Goal: Task Accomplishment & Management: Manage account settings

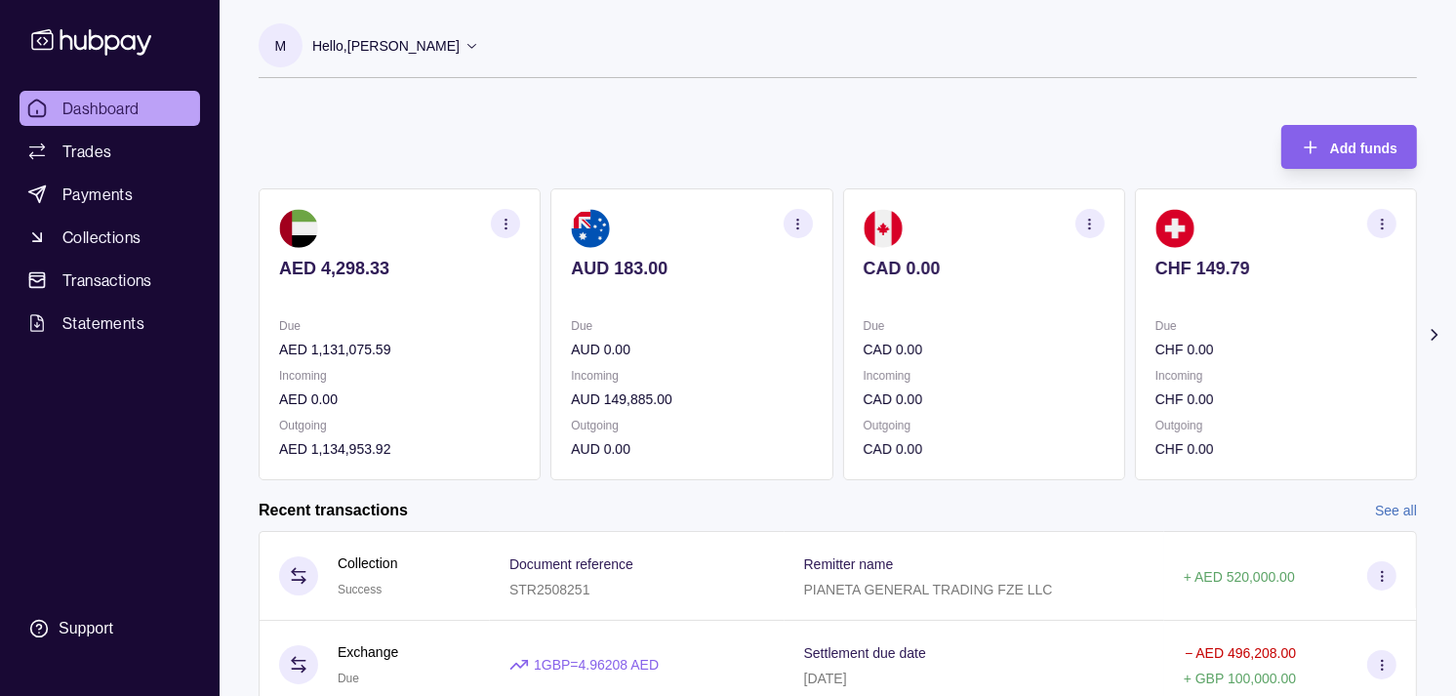
click at [1156, 363] on div "Due CHF 0.00 Incoming CHF 0.00 Outgoing CHF 0.00" at bounding box center [1276, 387] width 241 height 144
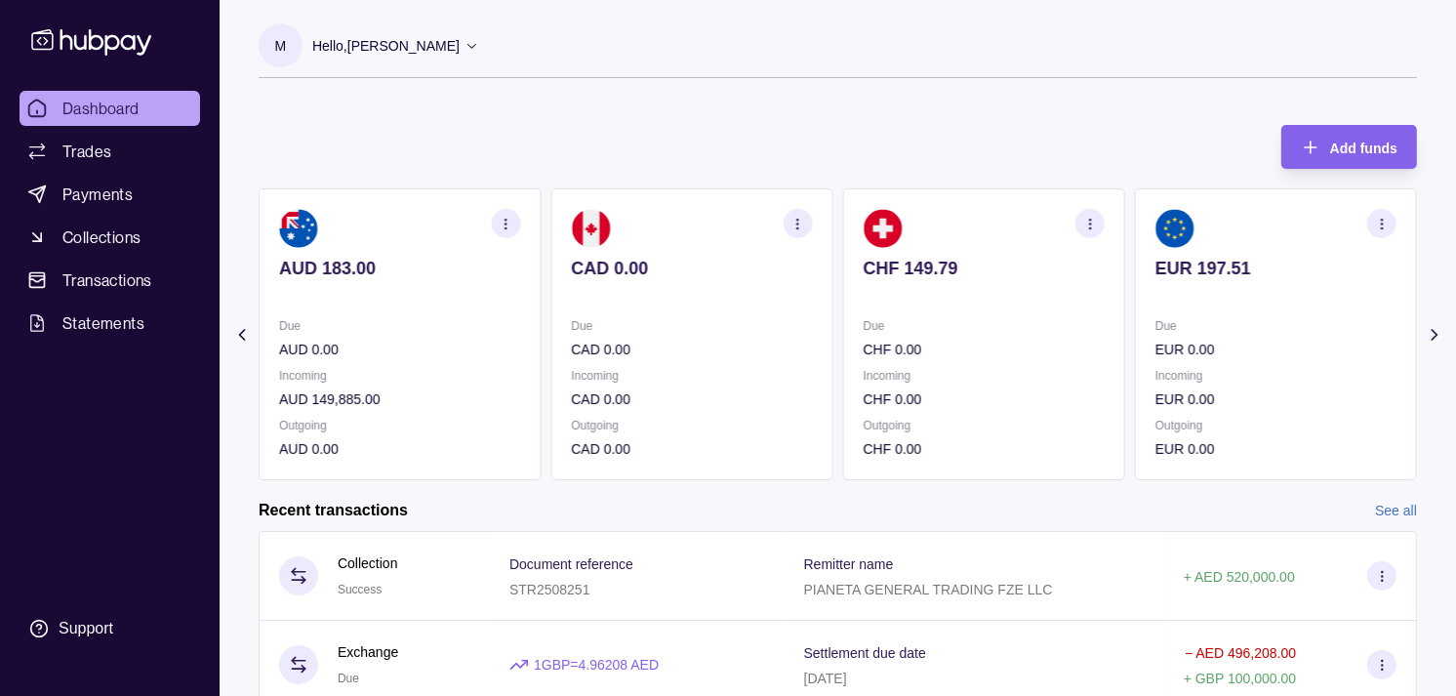
click at [1156, 324] on p "Due" at bounding box center [1276, 325] width 241 height 21
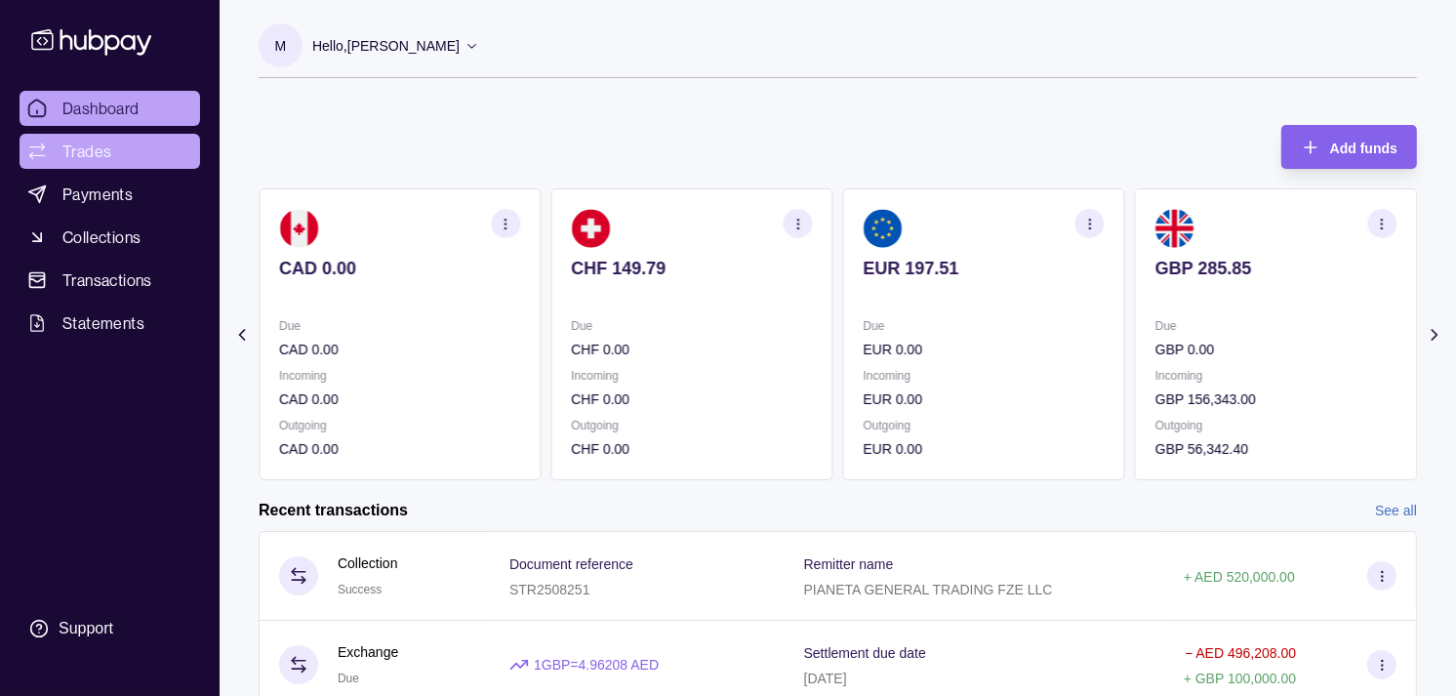
click at [120, 148] on link "Trades" at bounding box center [110, 151] width 181 height 35
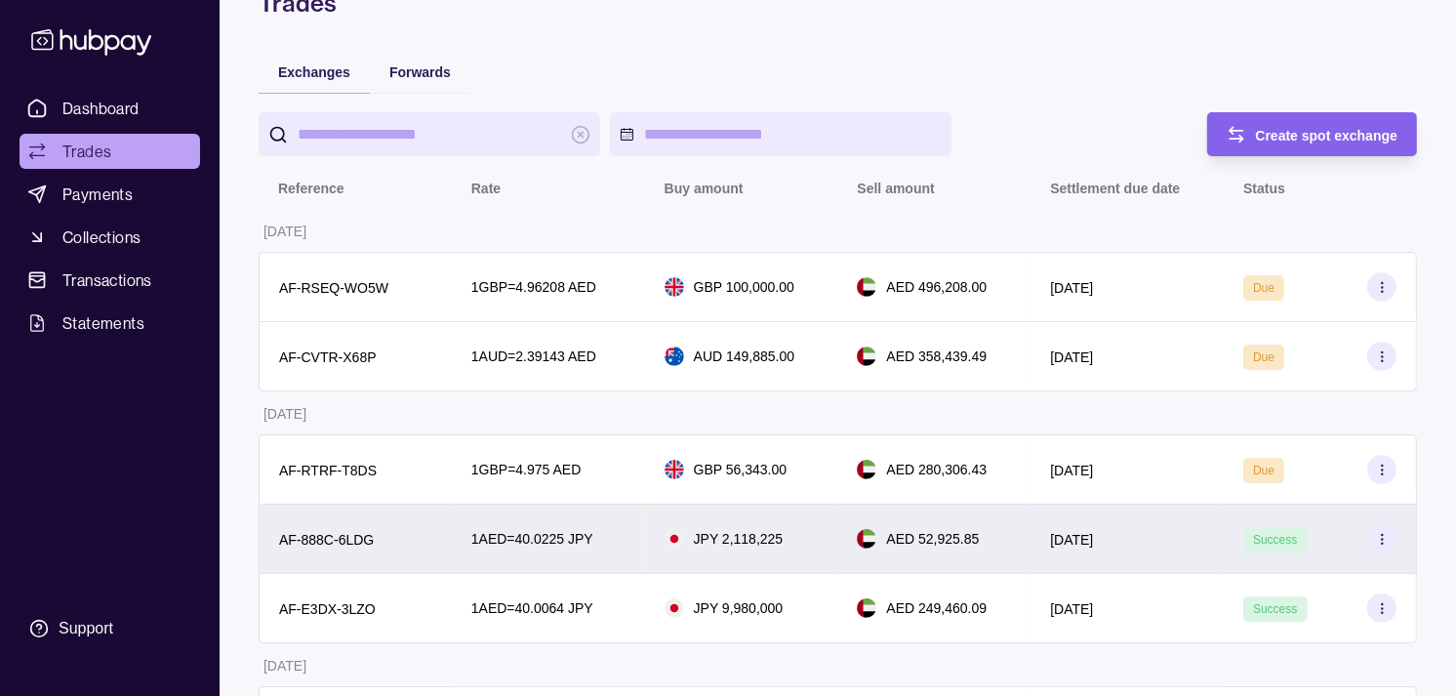
scroll to position [325, 0]
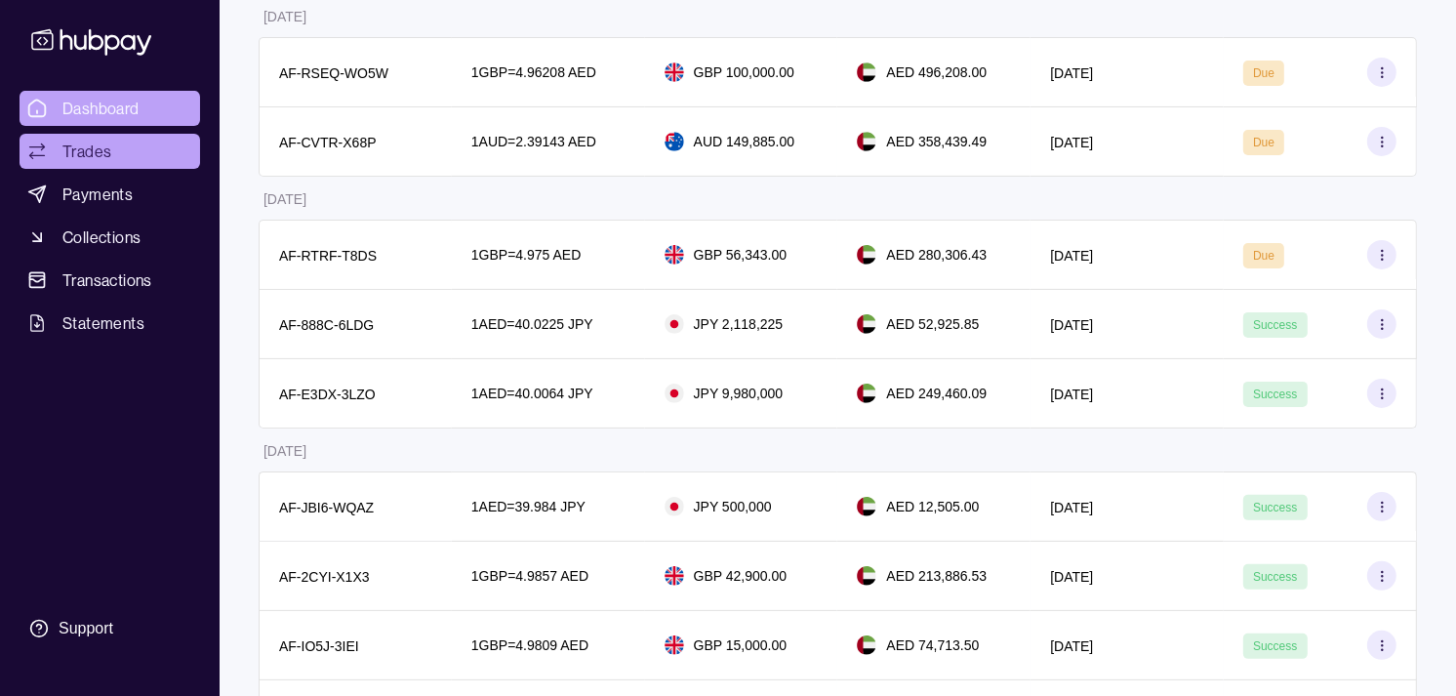
click at [117, 102] on span "Dashboard" at bounding box center [100, 108] width 77 height 23
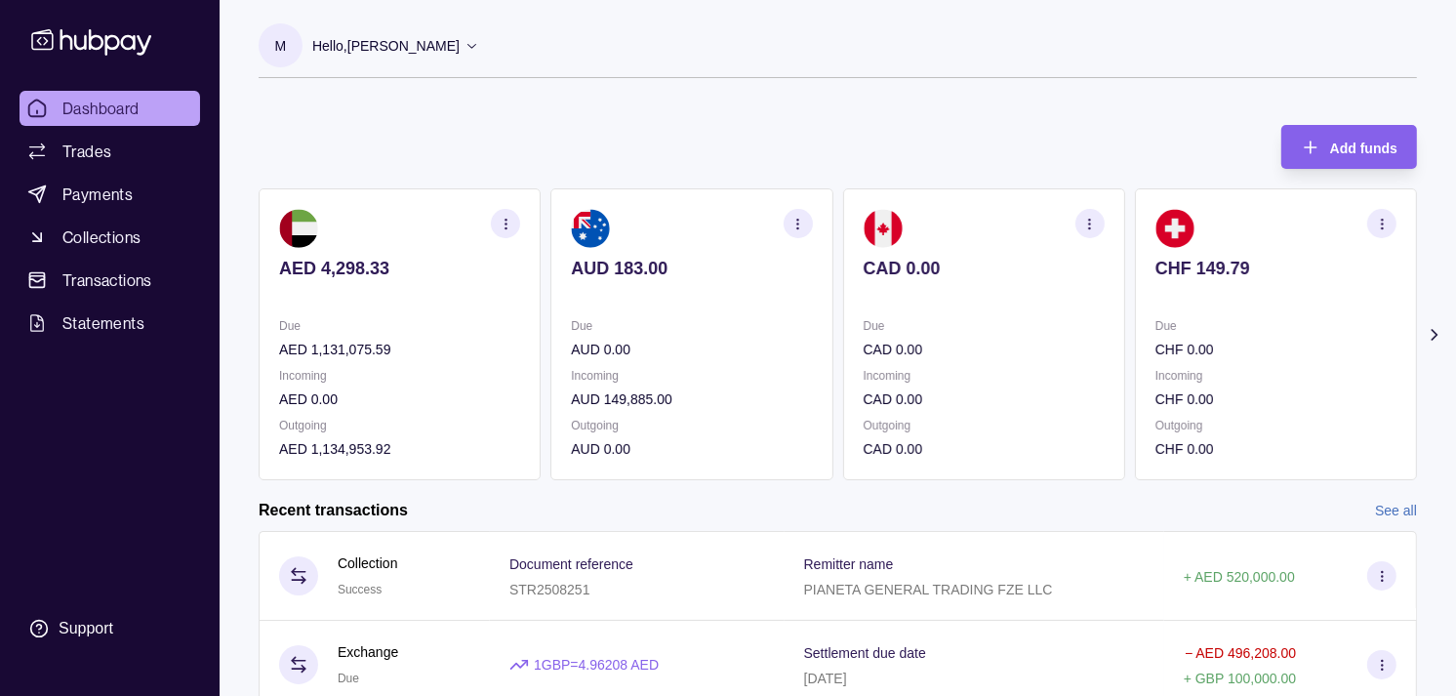
click at [1049, 274] on div "CAD 0.00" at bounding box center [984, 282] width 241 height 48
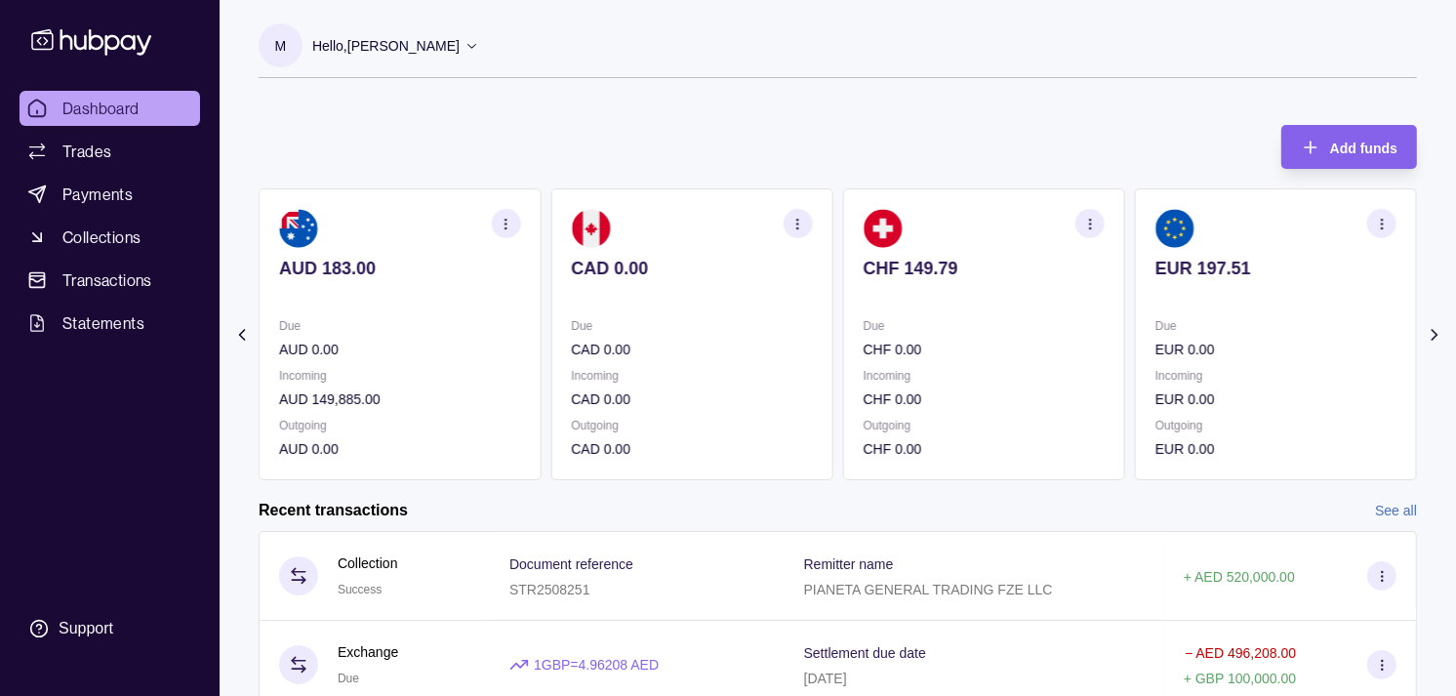
click at [1044, 268] on div "CHF 149.79" at bounding box center [984, 282] width 241 height 48
click at [1037, 269] on div "EUR 197.51" at bounding box center [984, 282] width 241 height 48
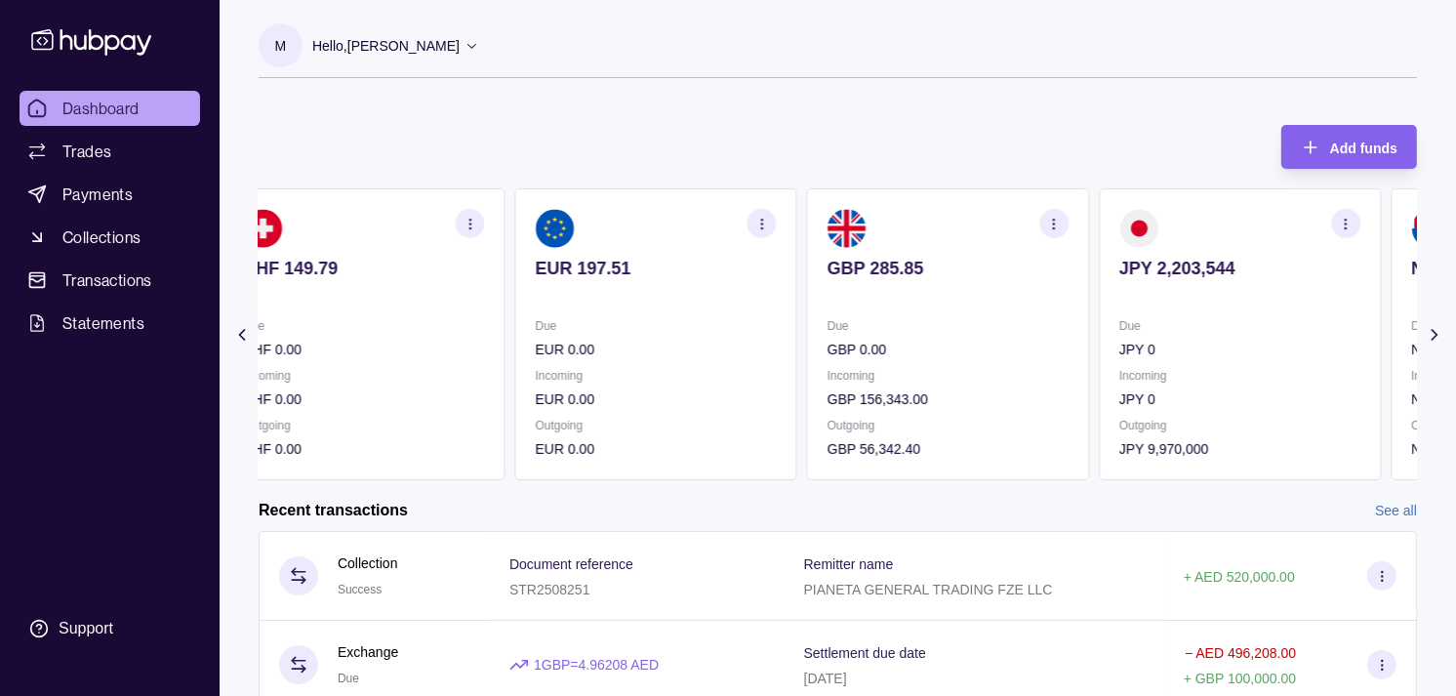
click at [1011, 259] on div "GBP 285.85" at bounding box center [948, 282] width 241 height 48
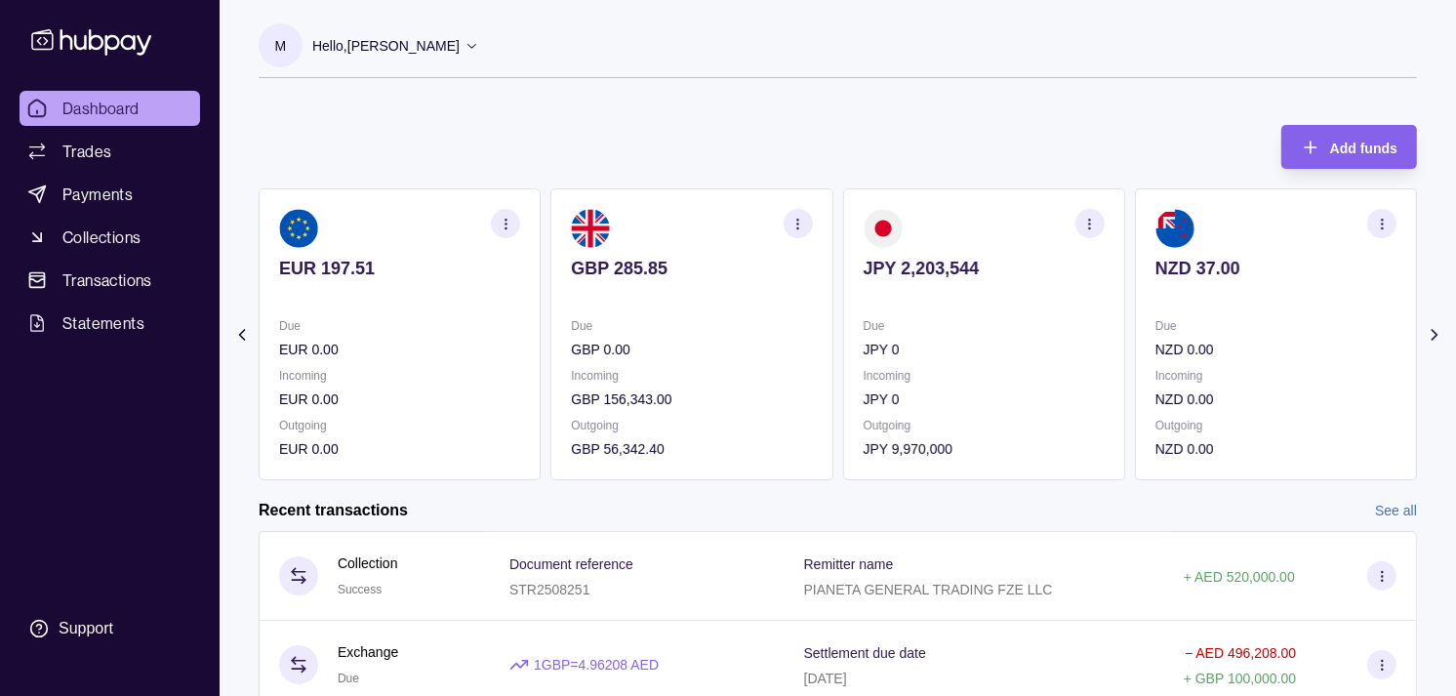
click at [1083, 220] on icon "button" at bounding box center [1089, 224] width 15 height 15
click at [982, 222] on link "View transactions" at bounding box center [951, 223] width 106 height 21
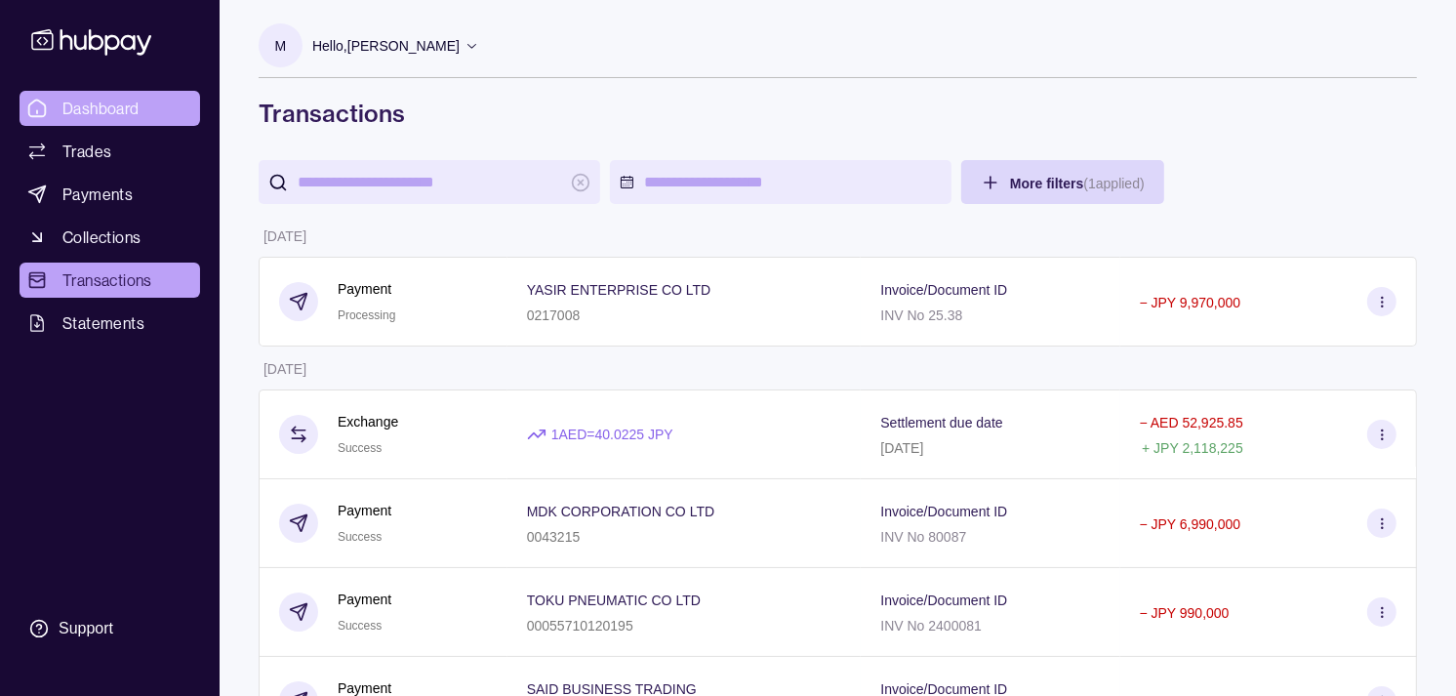
click at [129, 103] on span "Dashboard" at bounding box center [100, 108] width 77 height 23
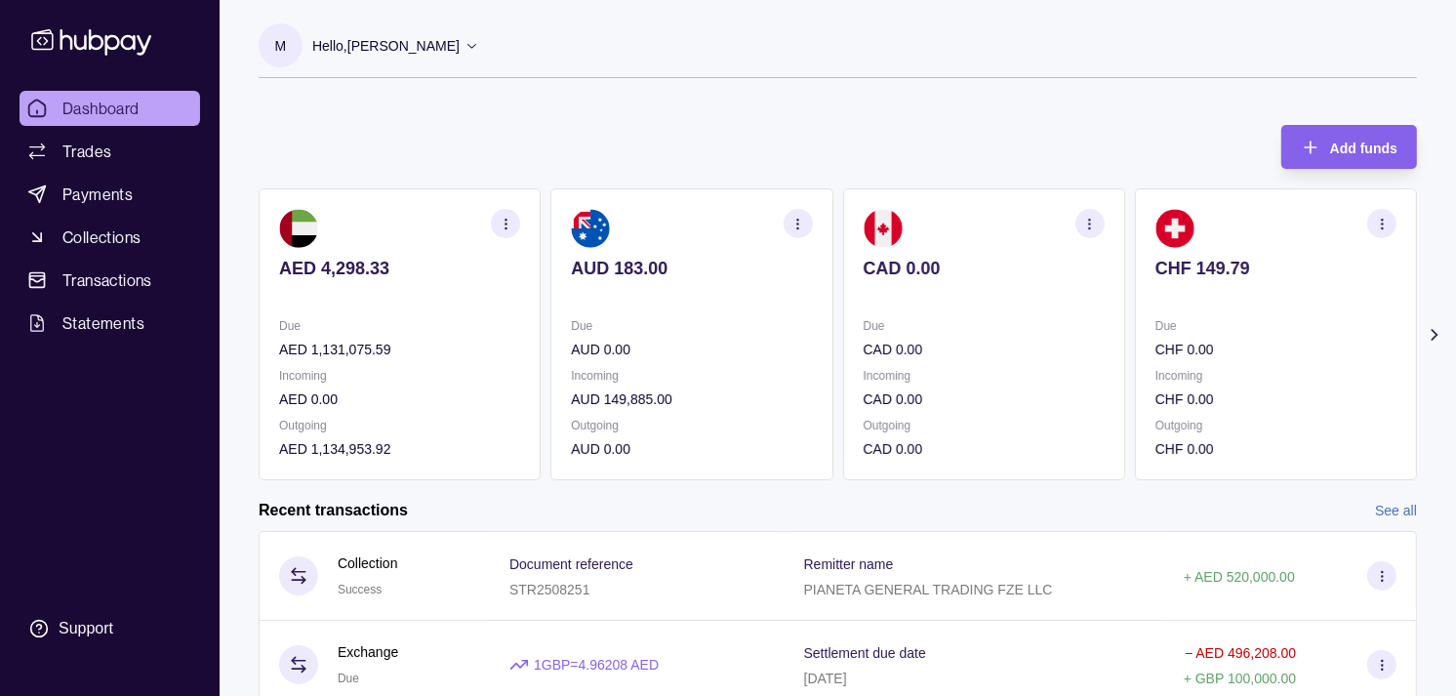
click at [1007, 273] on div "CAD 0.00" at bounding box center [984, 282] width 241 height 48
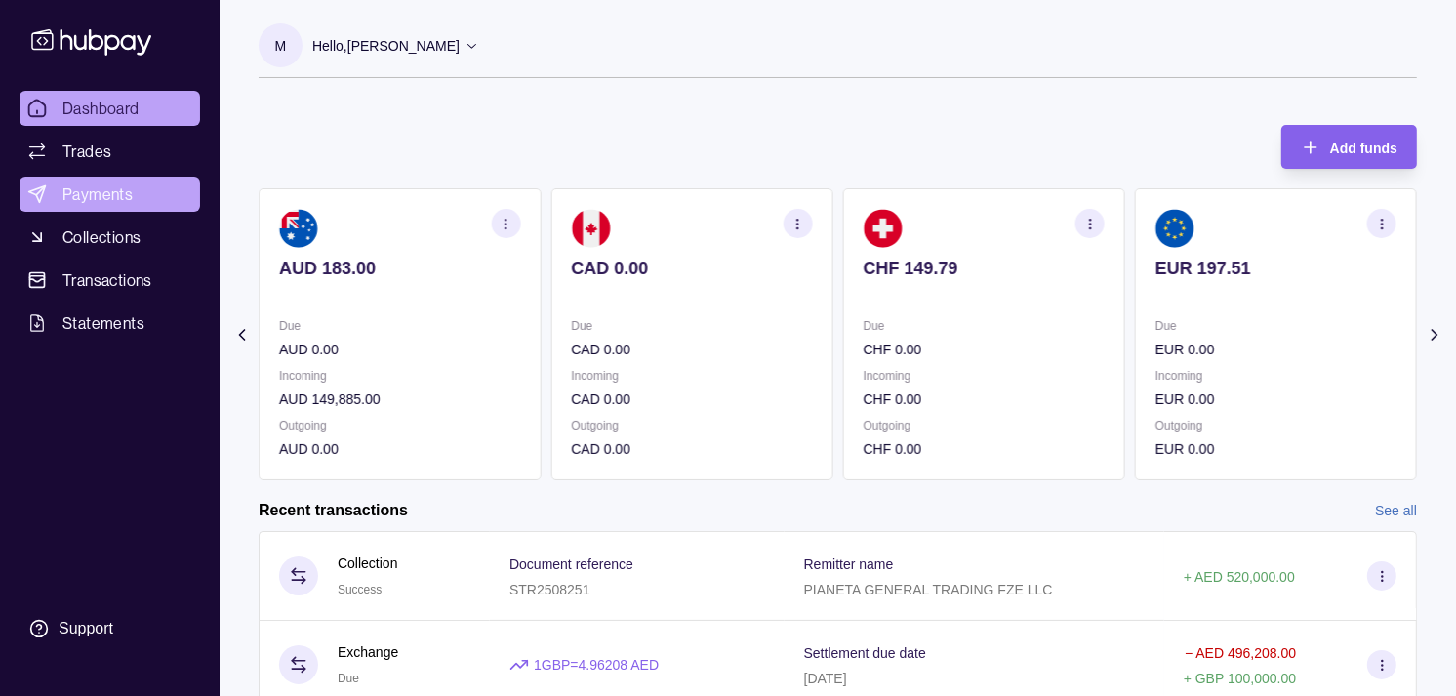
click at [105, 188] on span "Payments" at bounding box center [97, 194] width 70 height 23
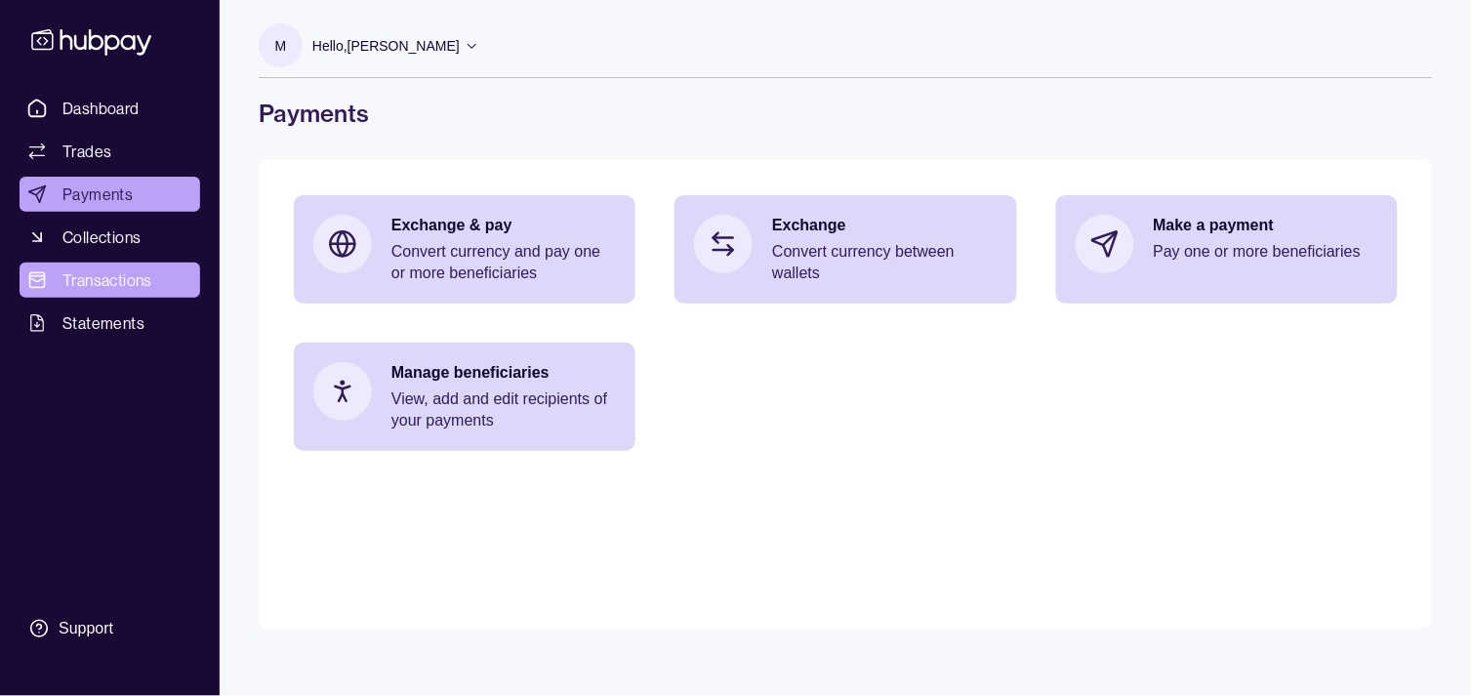
click at [108, 265] on link "Transactions" at bounding box center [110, 280] width 181 height 35
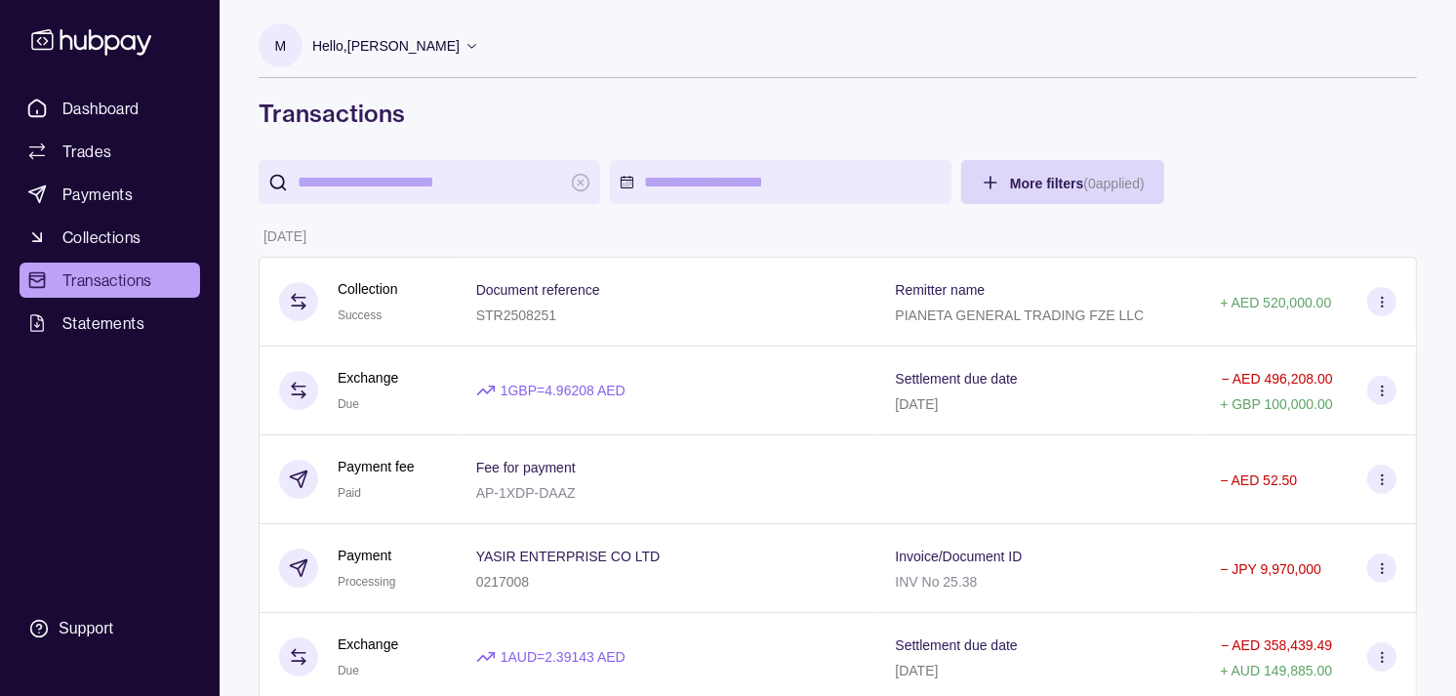
click at [451, 177] on input "search" at bounding box center [430, 182] width 264 height 44
paste input "*******"
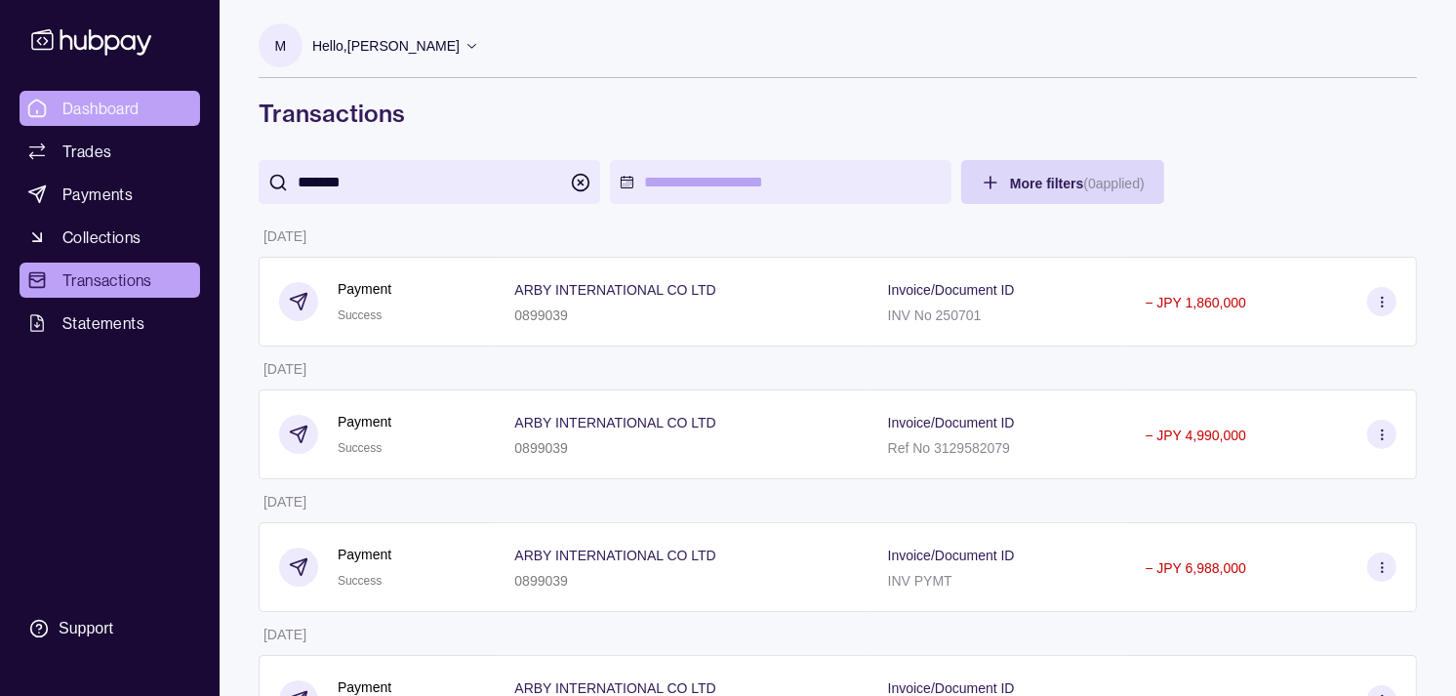
type input "*******"
click at [105, 101] on span "Dashboard" at bounding box center [100, 108] width 77 height 23
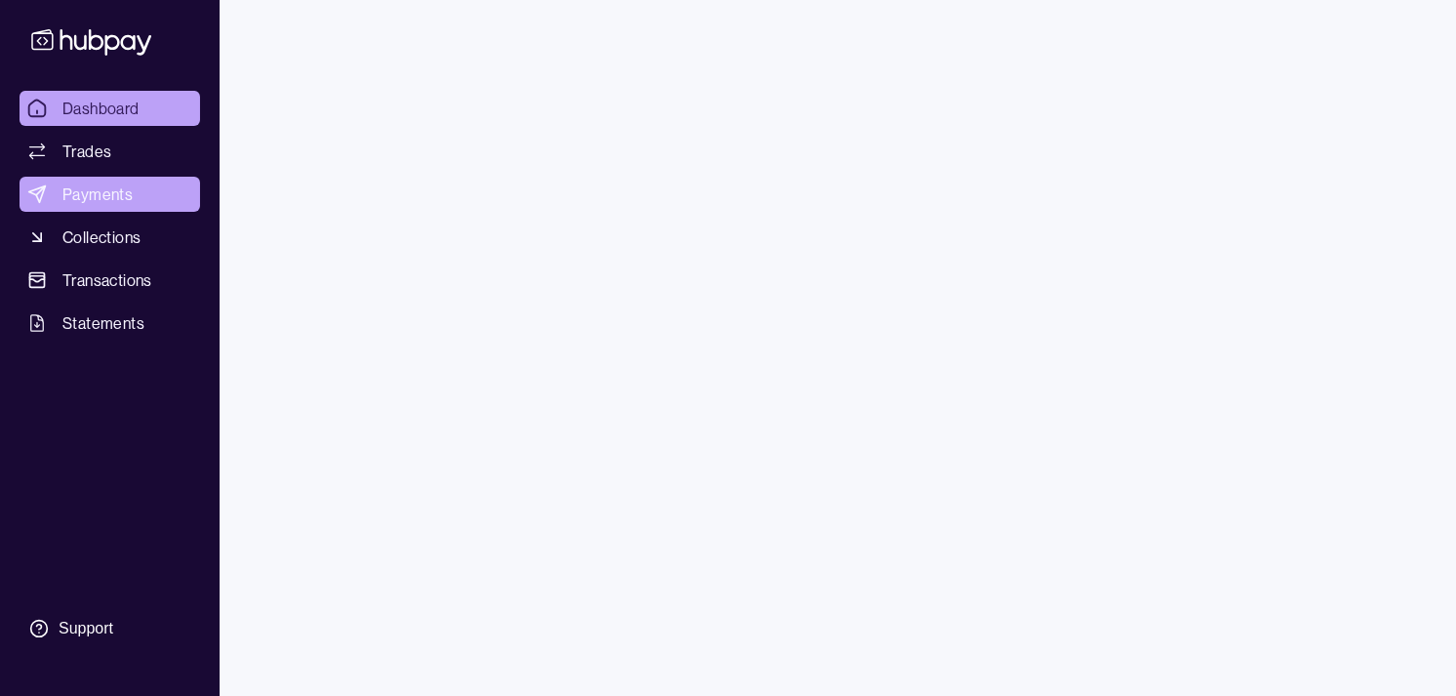
click at [102, 189] on span "Payments" at bounding box center [97, 194] width 70 height 23
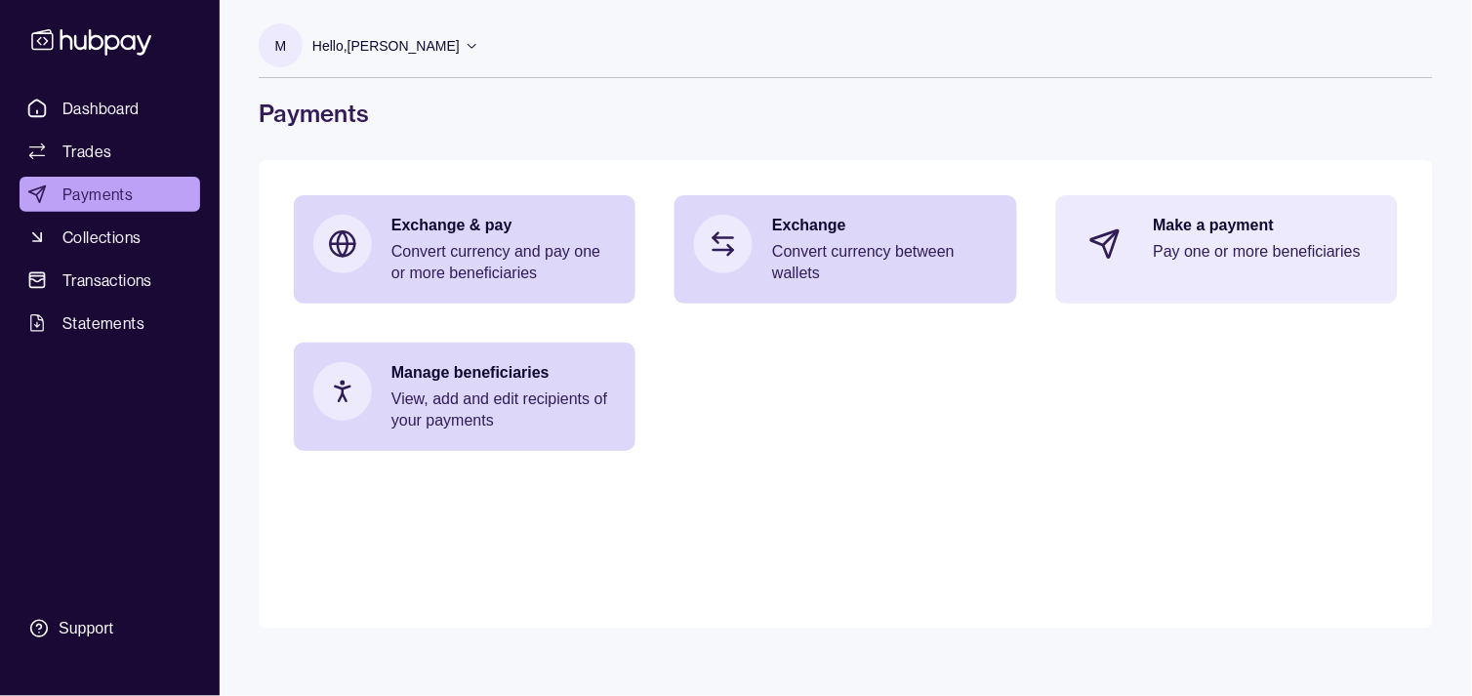
click at [1224, 260] on p "Pay one or more beneficiaries" at bounding box center [1266, 251] width 224 height 21
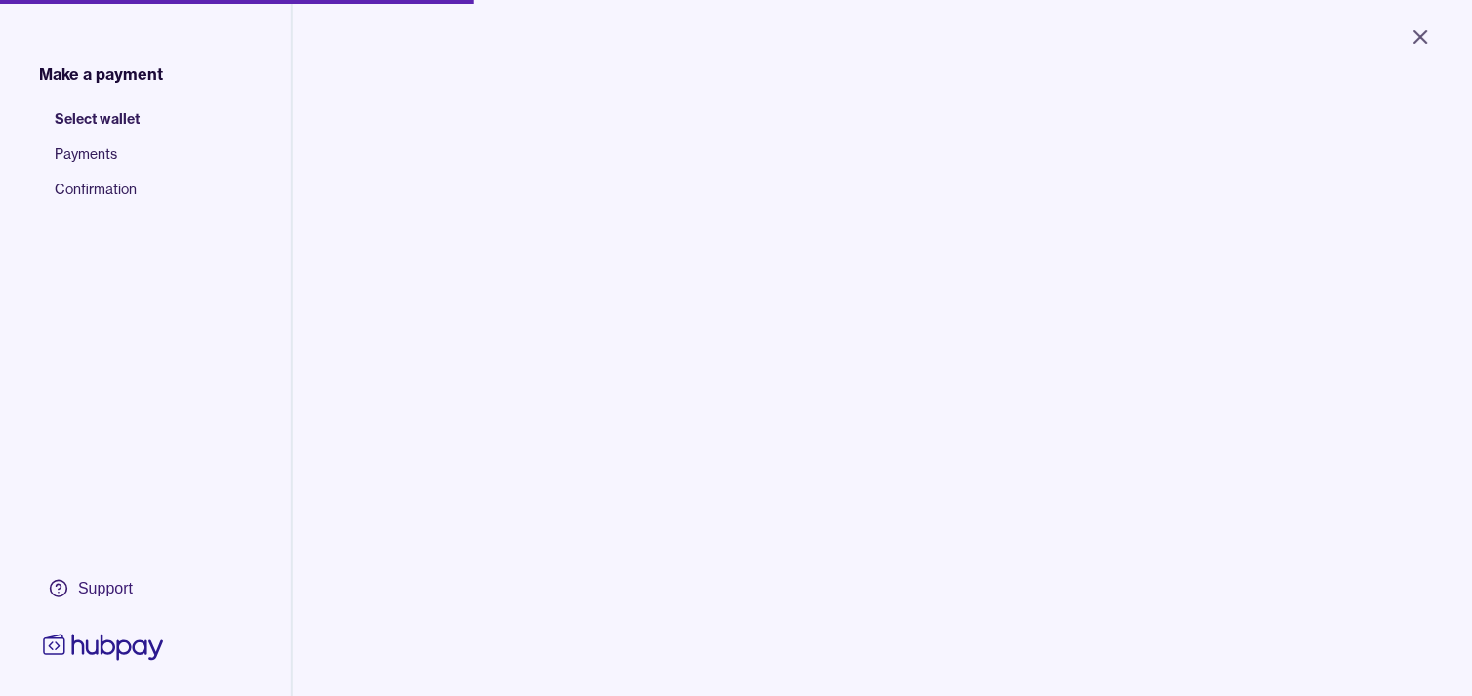
click at [489, 198] on body "Close Make a payment Select wallet Payments Confirmation Support Select the wal…" at bounding box center [736, 348] width 1472 height 696
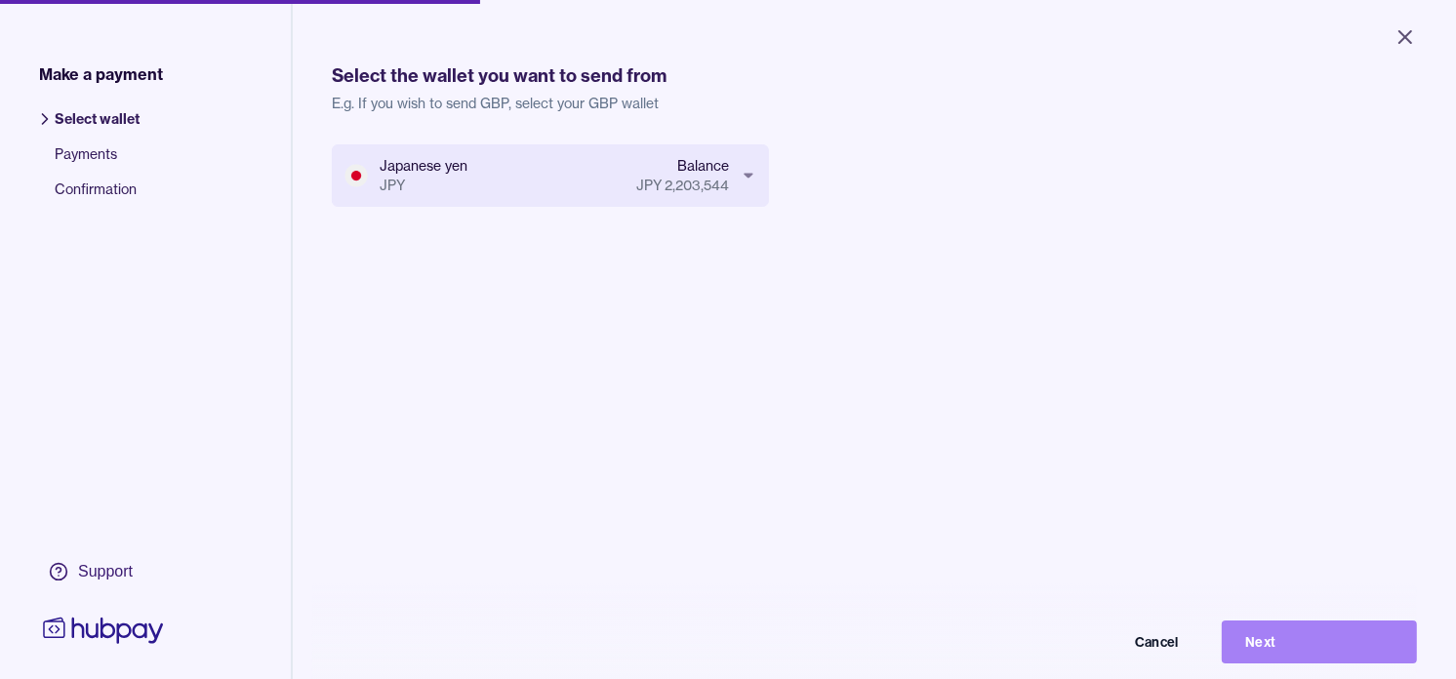
click at [1321, 647] on button "Next" at bounding box center [1319, 642] width 195 height 43
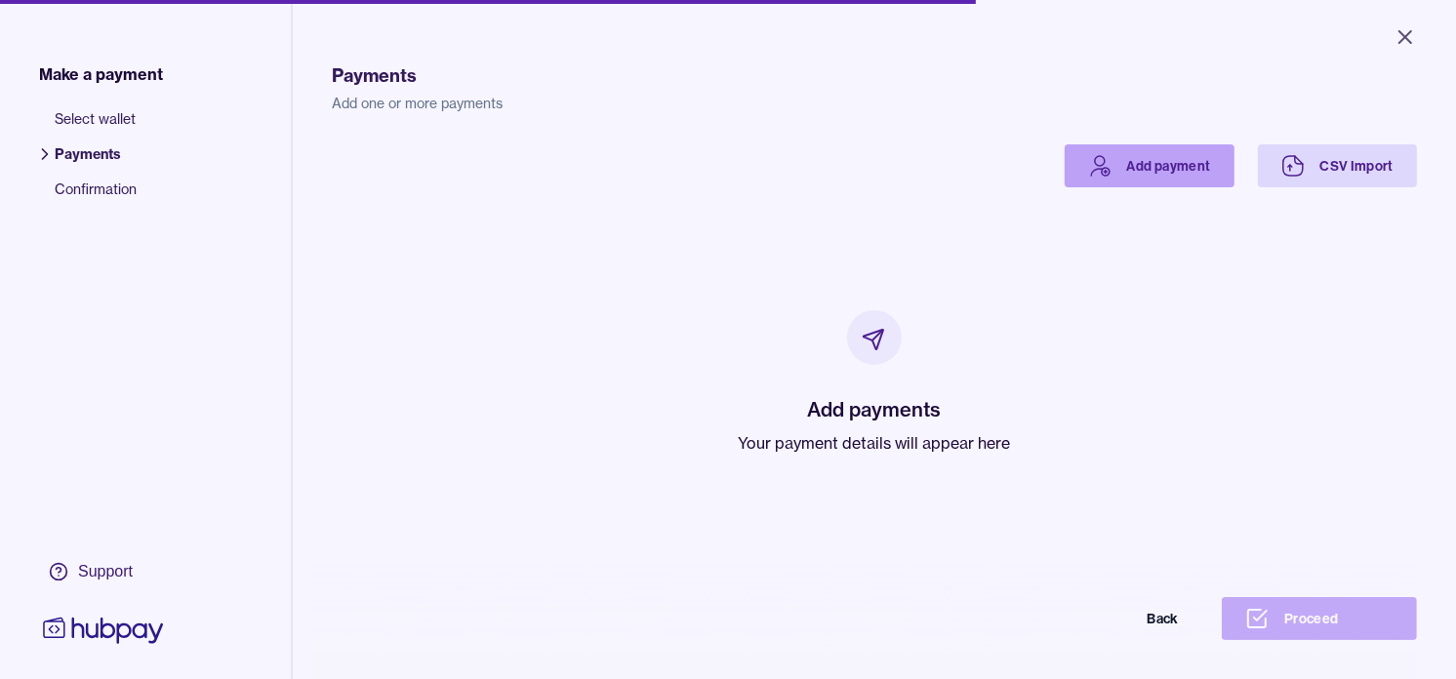
click at [1135, 151] on link "Add payment" at bounding box center [1150, 165] width 170 height 43
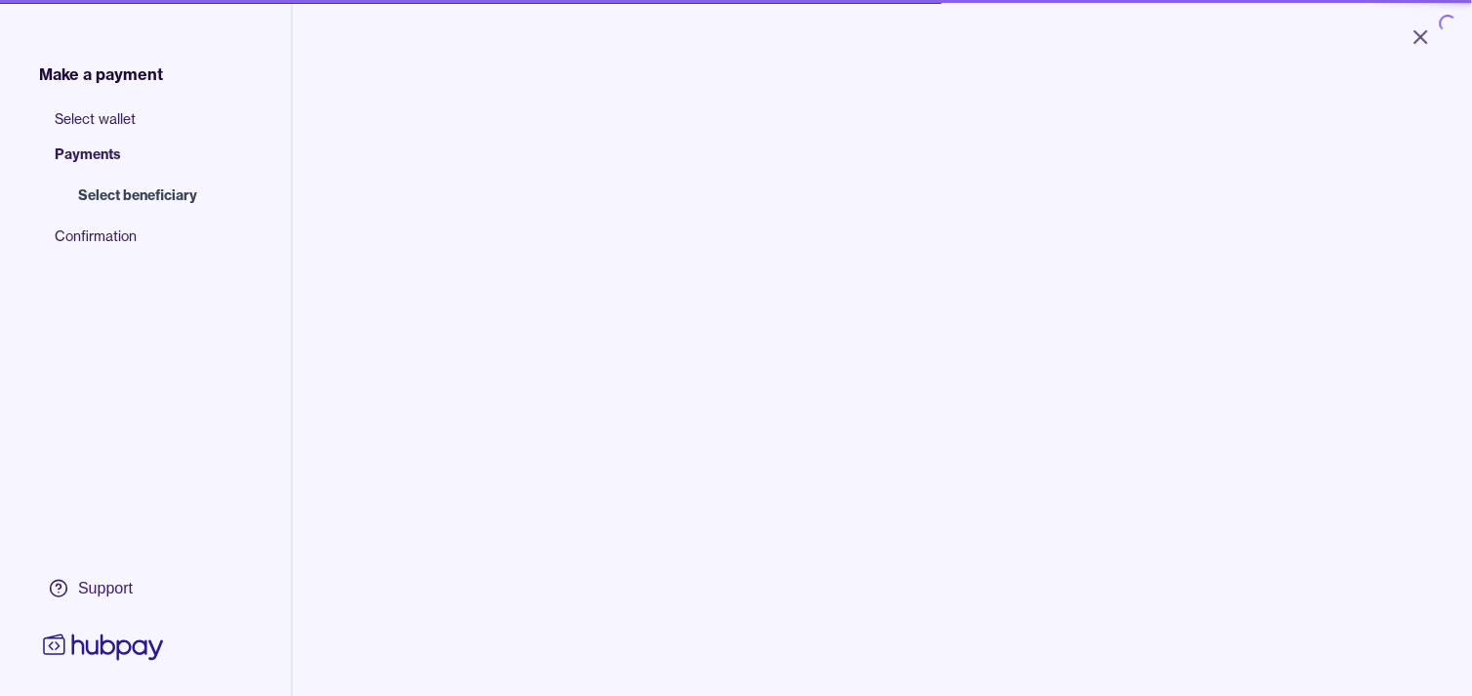
click at [485, 197] on input "search" at bounding box center [503, 200] width 264 height 44
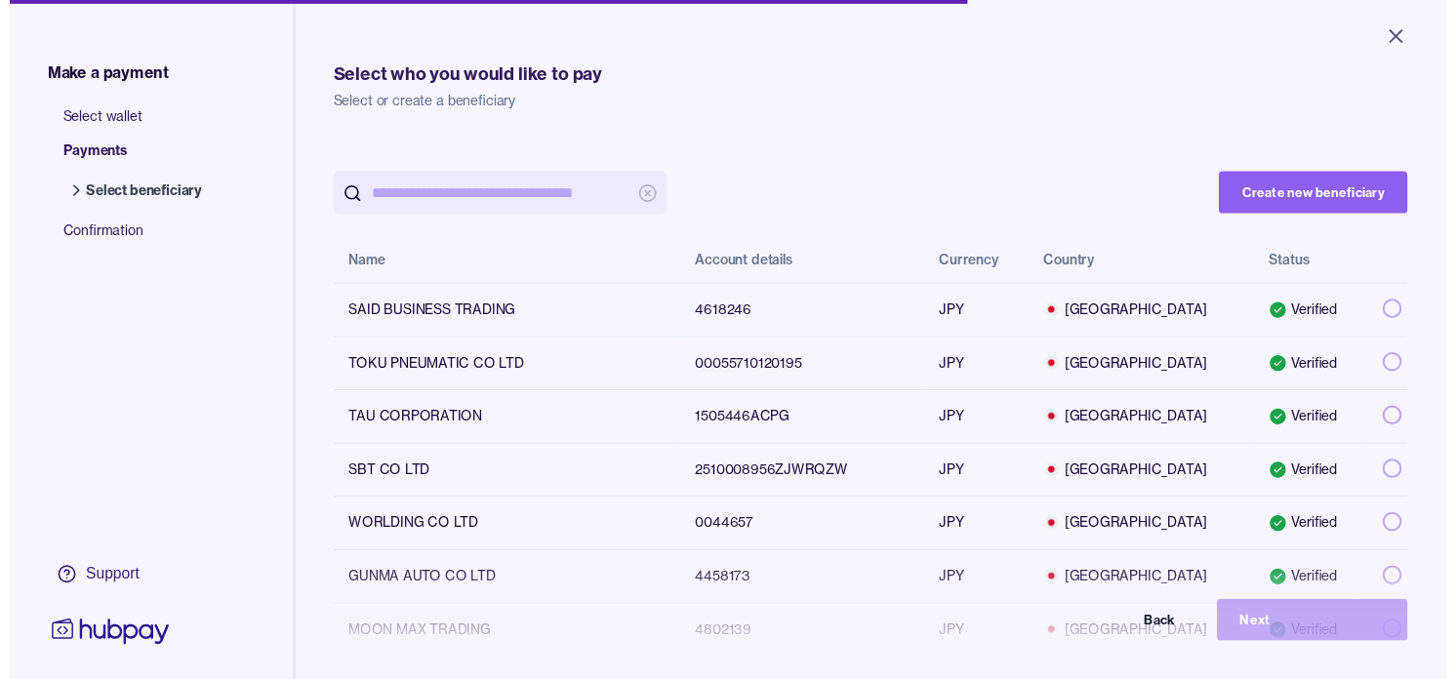
paste input "*******"
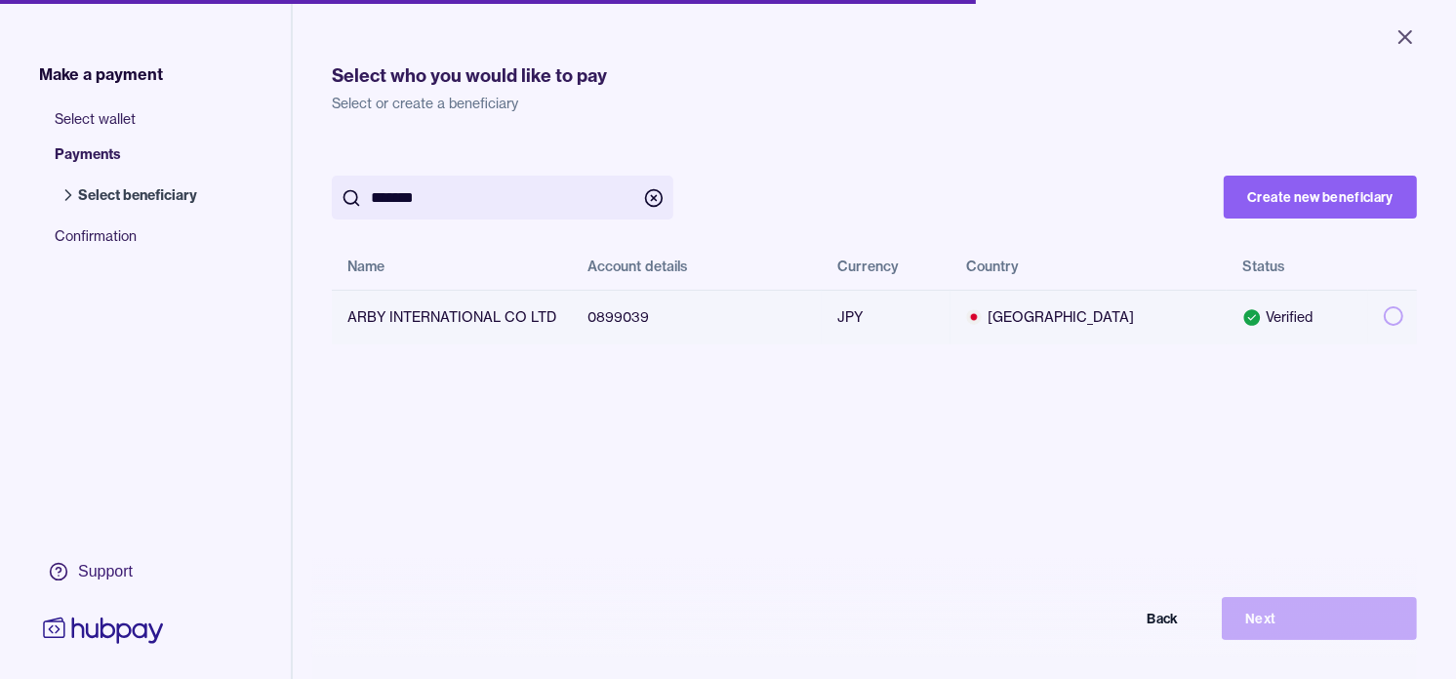
type input "*******"
click at [1384, 308] on button "button" at bounding box center [1394, 316] width 20 height 20
click at [1332, 620] on button "Next" at bounding box center [1319, 618] width 195 height 43
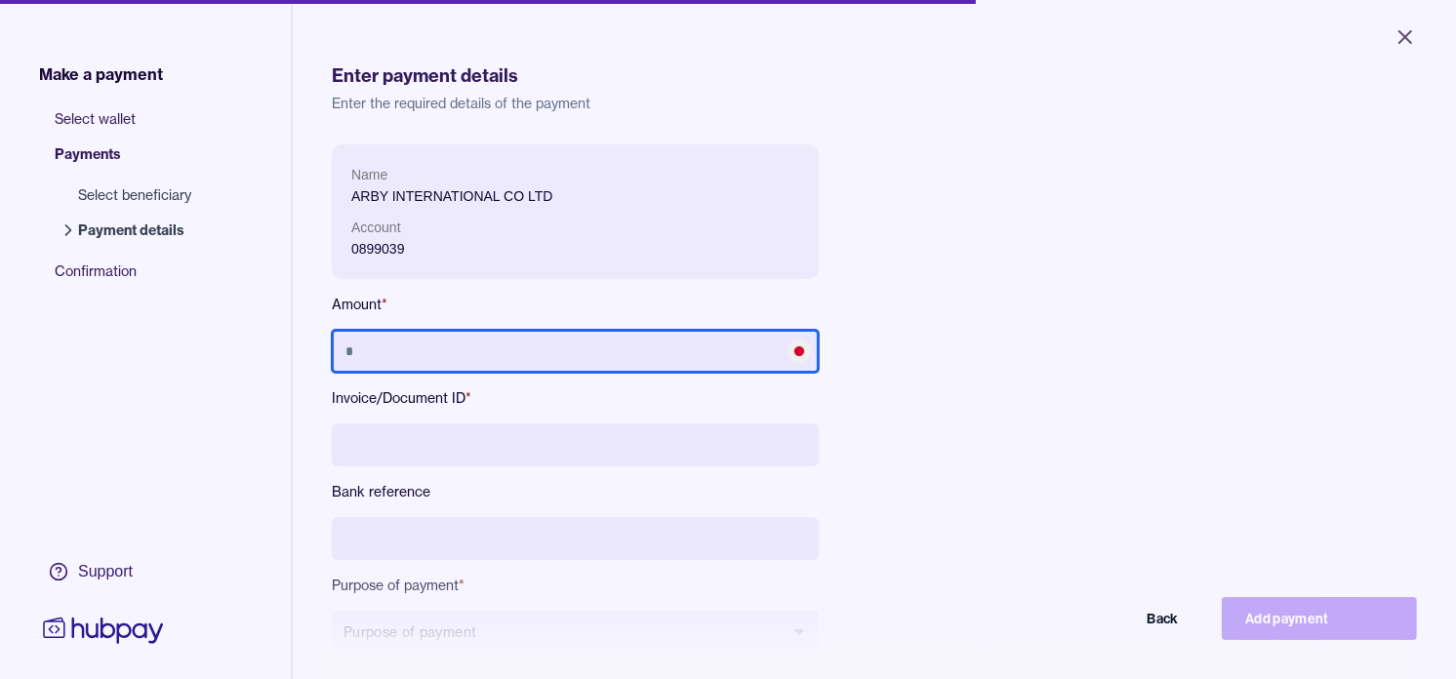
click at [490, 342] on input "text" at bounding box center [575, 351] width 487 height 43
type input "*********"
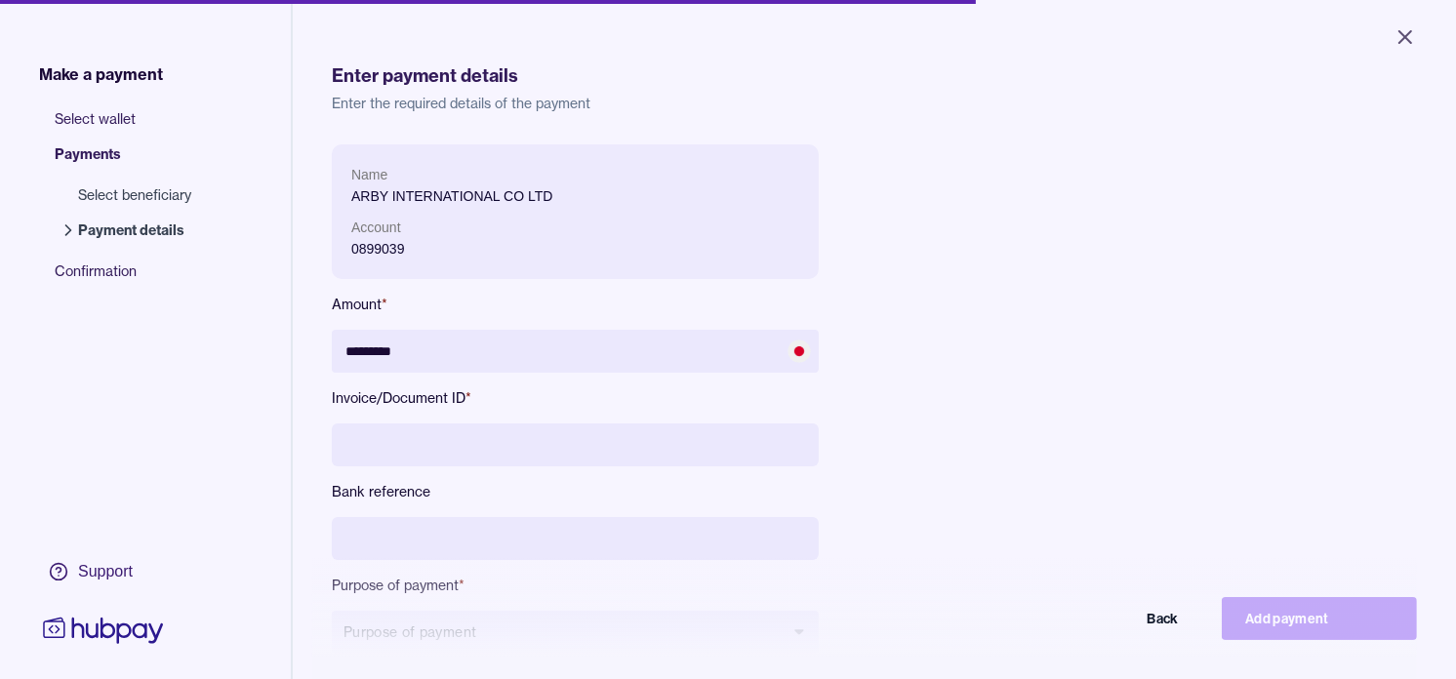
paste input "**********"
click at [390, 445] on input "**********" at bounding box center [575, 445] width 487 height 43
type input "**********"
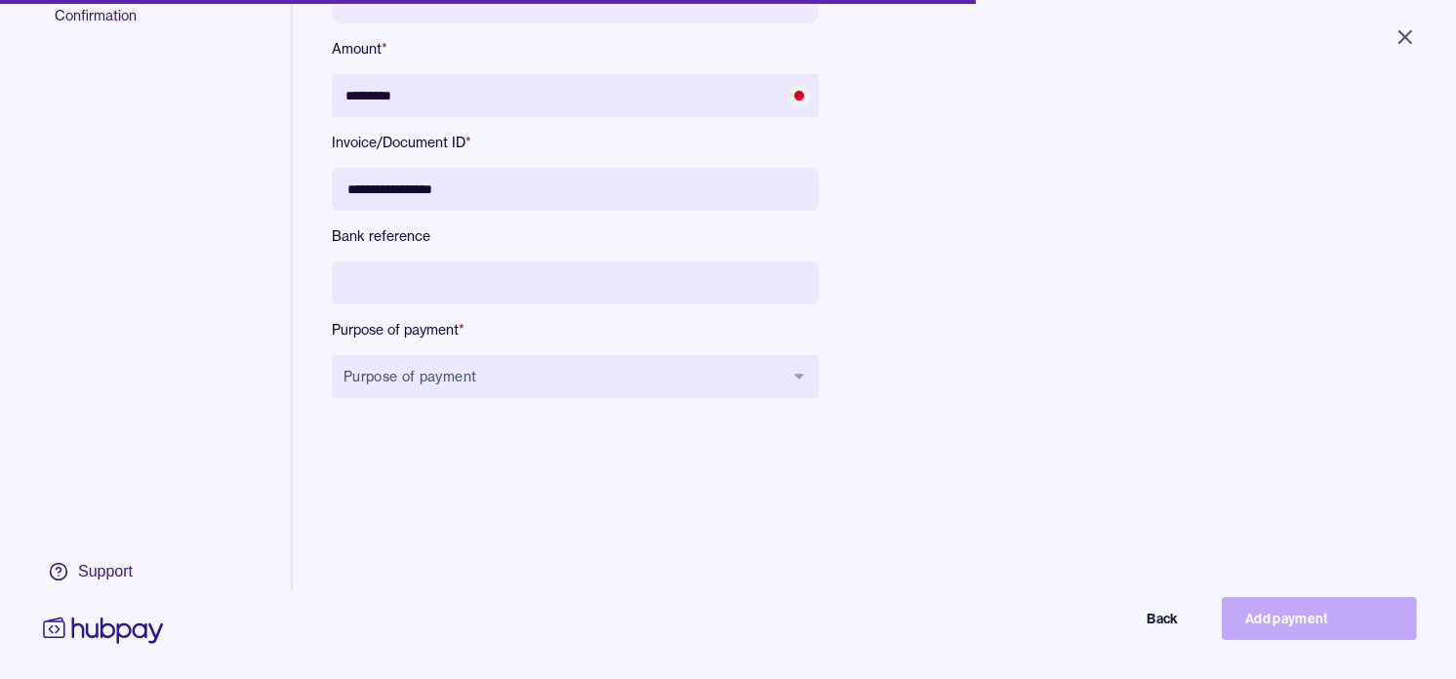
scroll to position [261, 0]
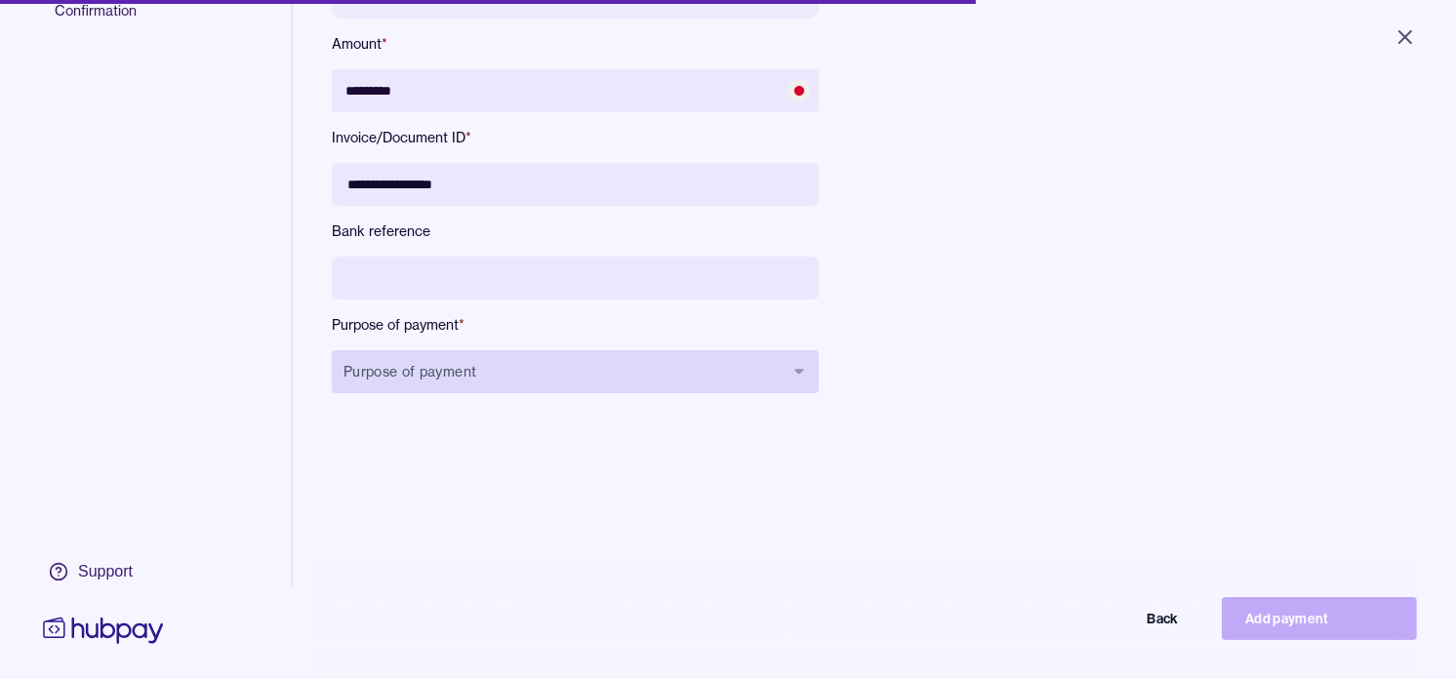
click at [675, 374] on button "Purpose of payment" at bounding box center [575, 371] width 487 height 43
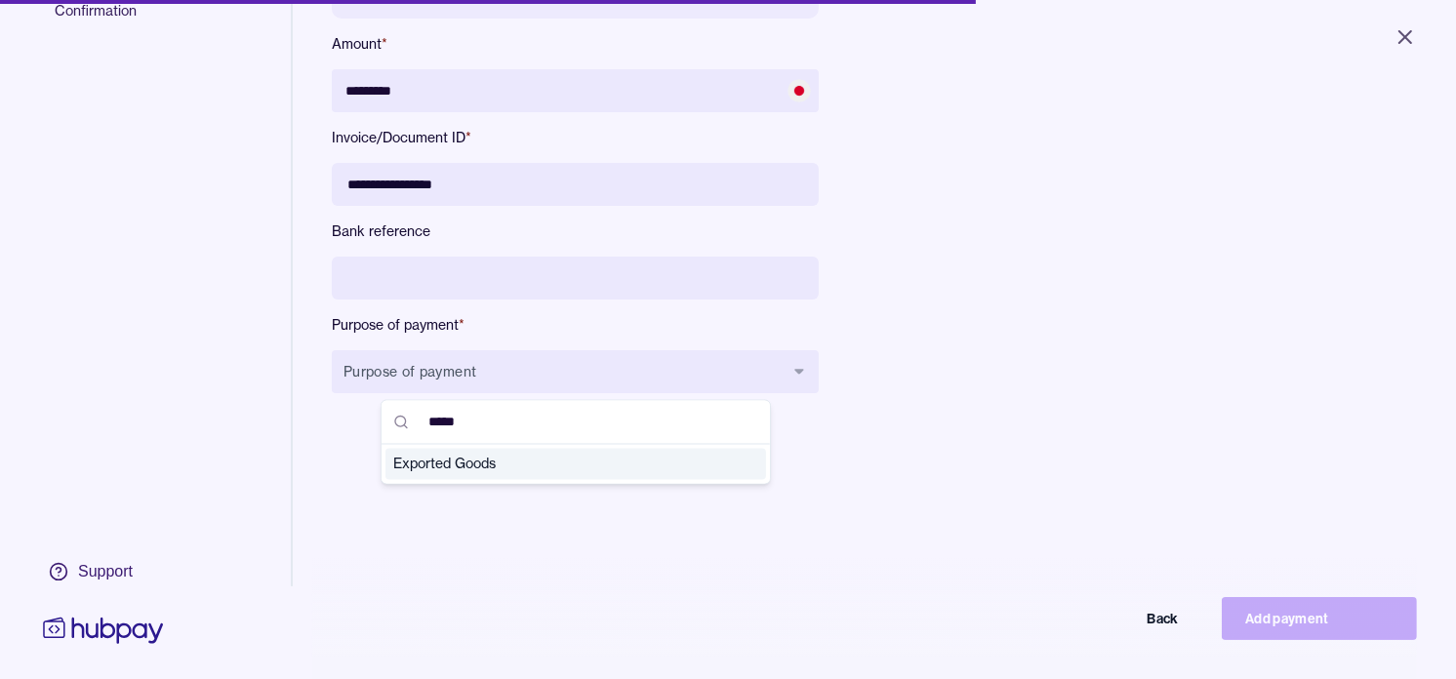
type input "*****"
click at [517, 464] on span "Exported Goods" at bounding box center [564, 465] width 342 height 20
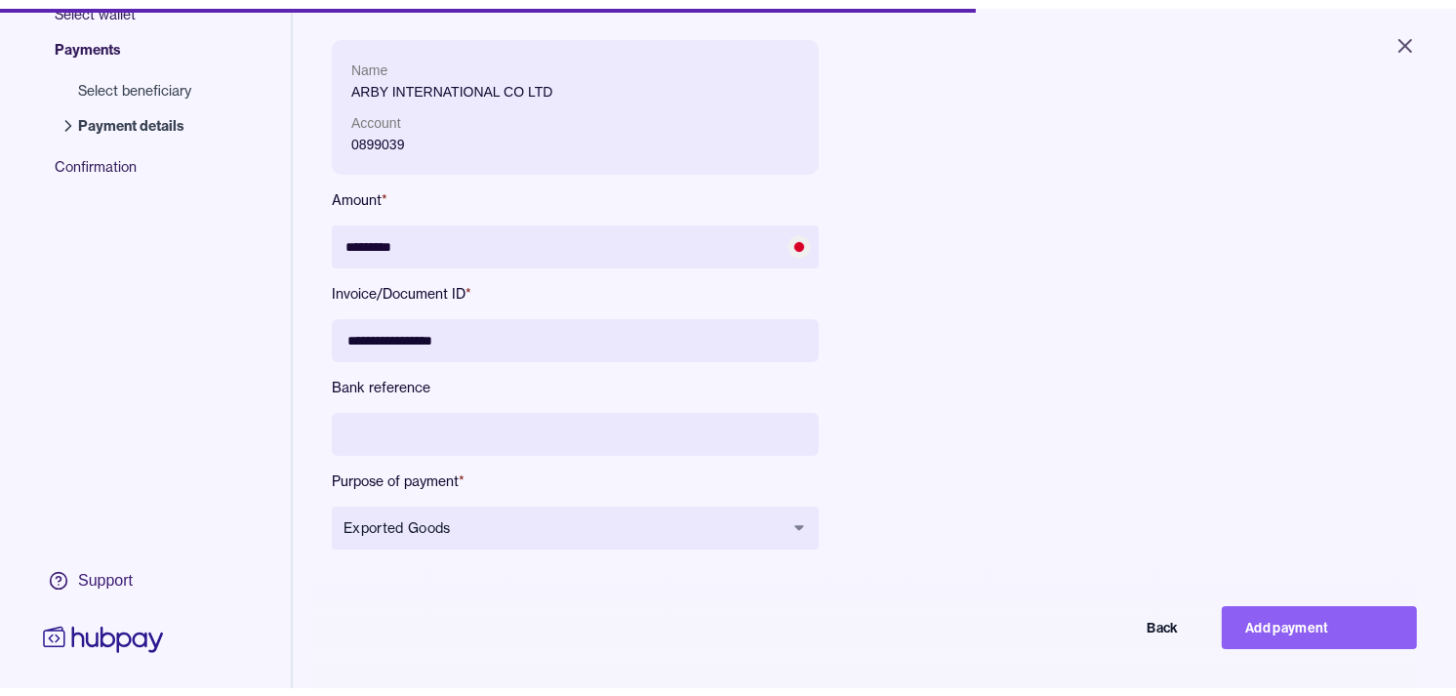
scroll to position [152, 0]
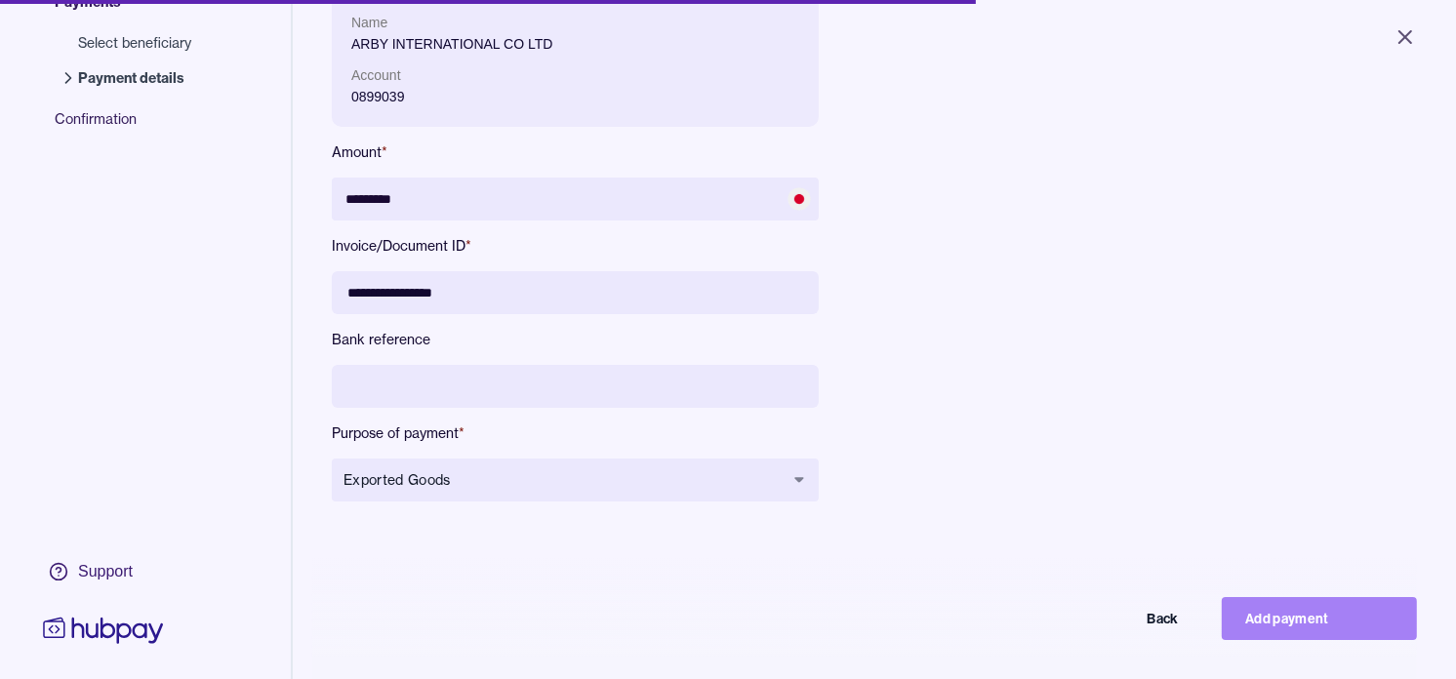
click at [1312, 626] on button "Add payment" at bounding box center [1319, 618] width 195 height 43
type input "*******"
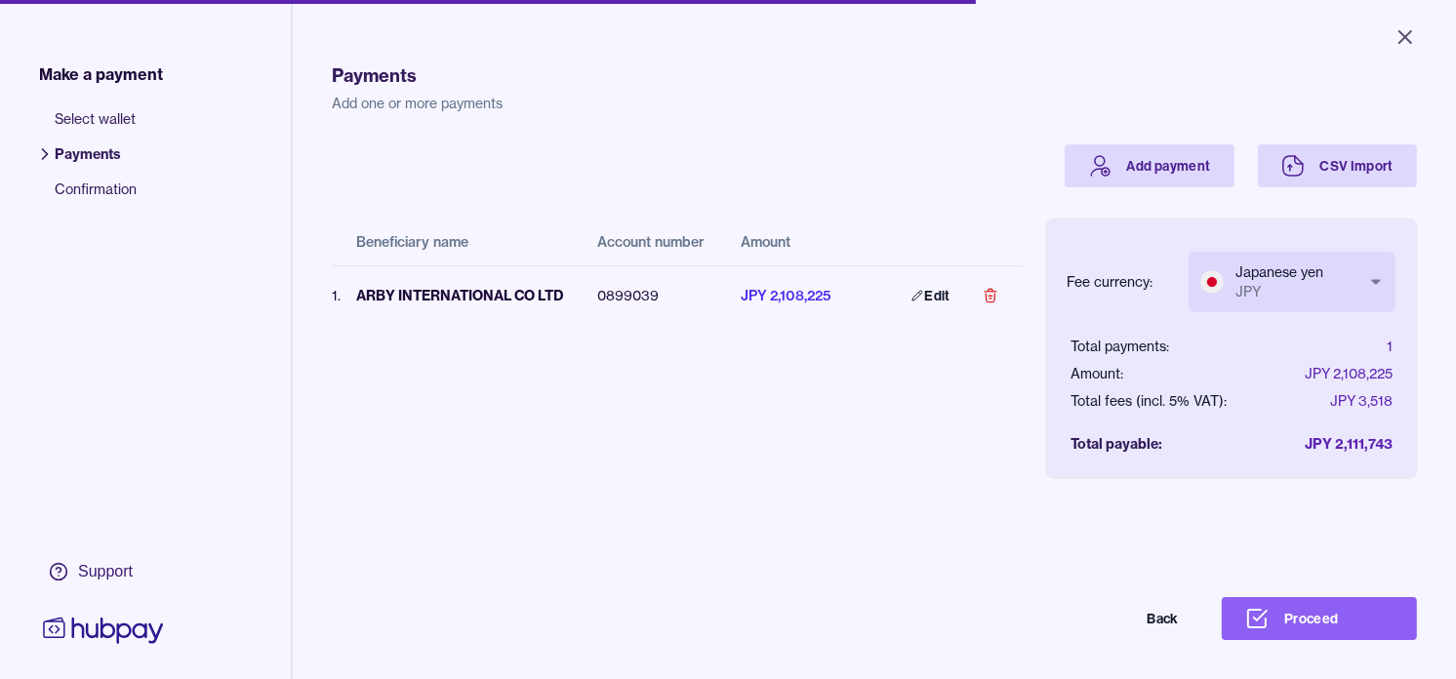
click at [1275, 268] on body "Close Make a payment Select wallet Payments Confirmation Support Payments Add o…" at bounding box center [728, 339] width 1456 height 679
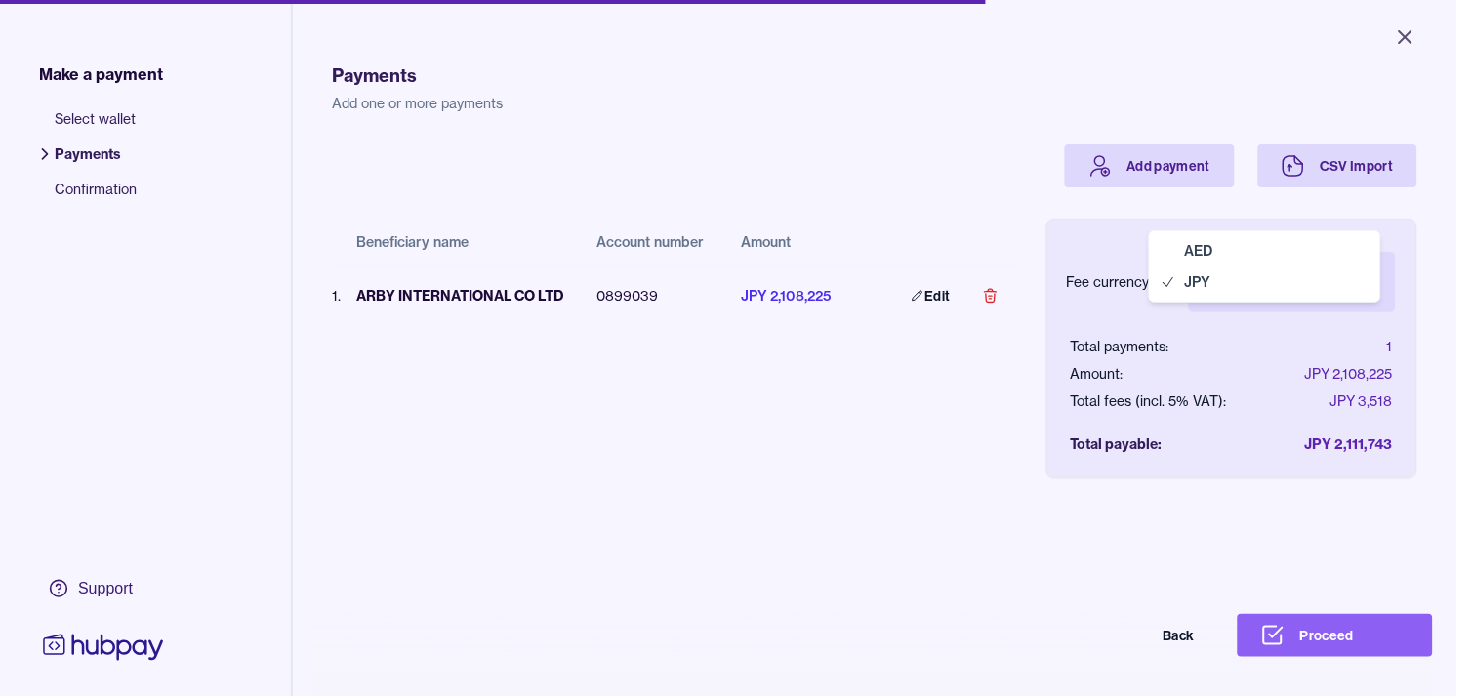
select select "***"
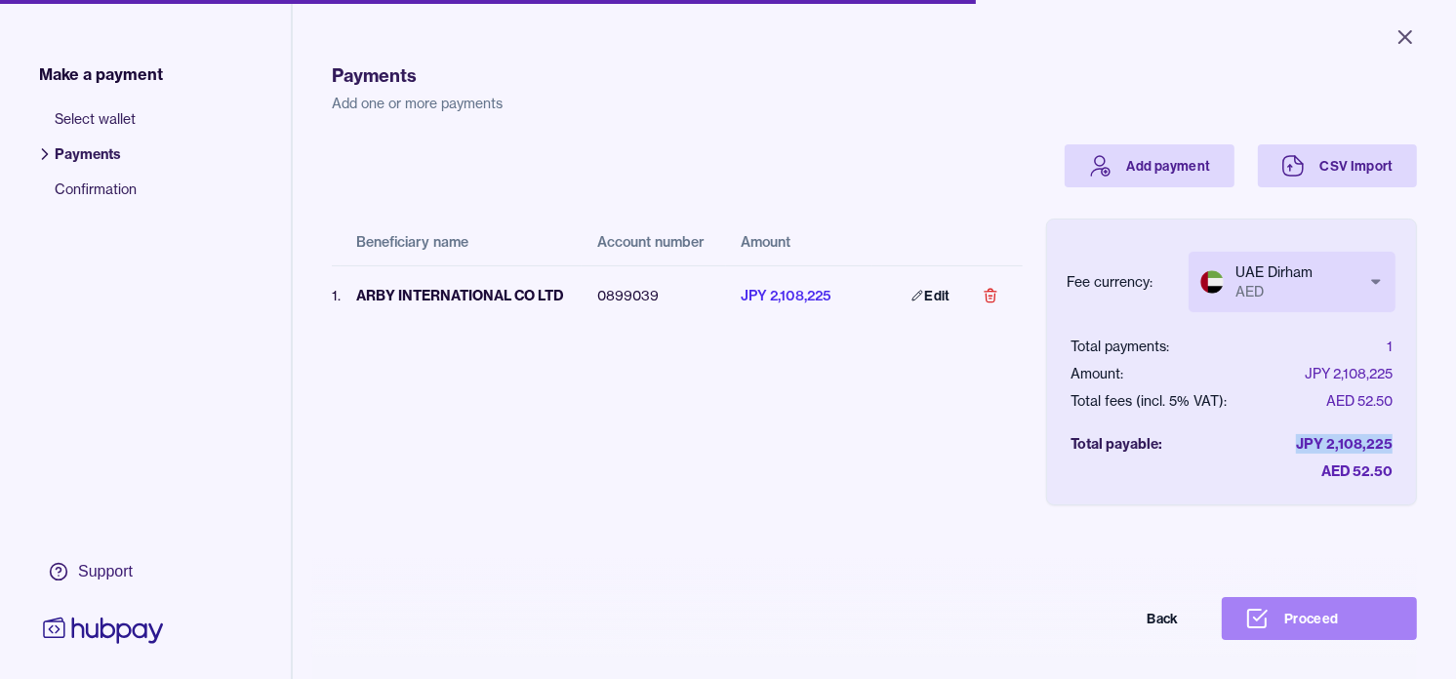
click at [1328, 629] on button "Proceed" at bounding box center [1319, 618] width 195 height 43
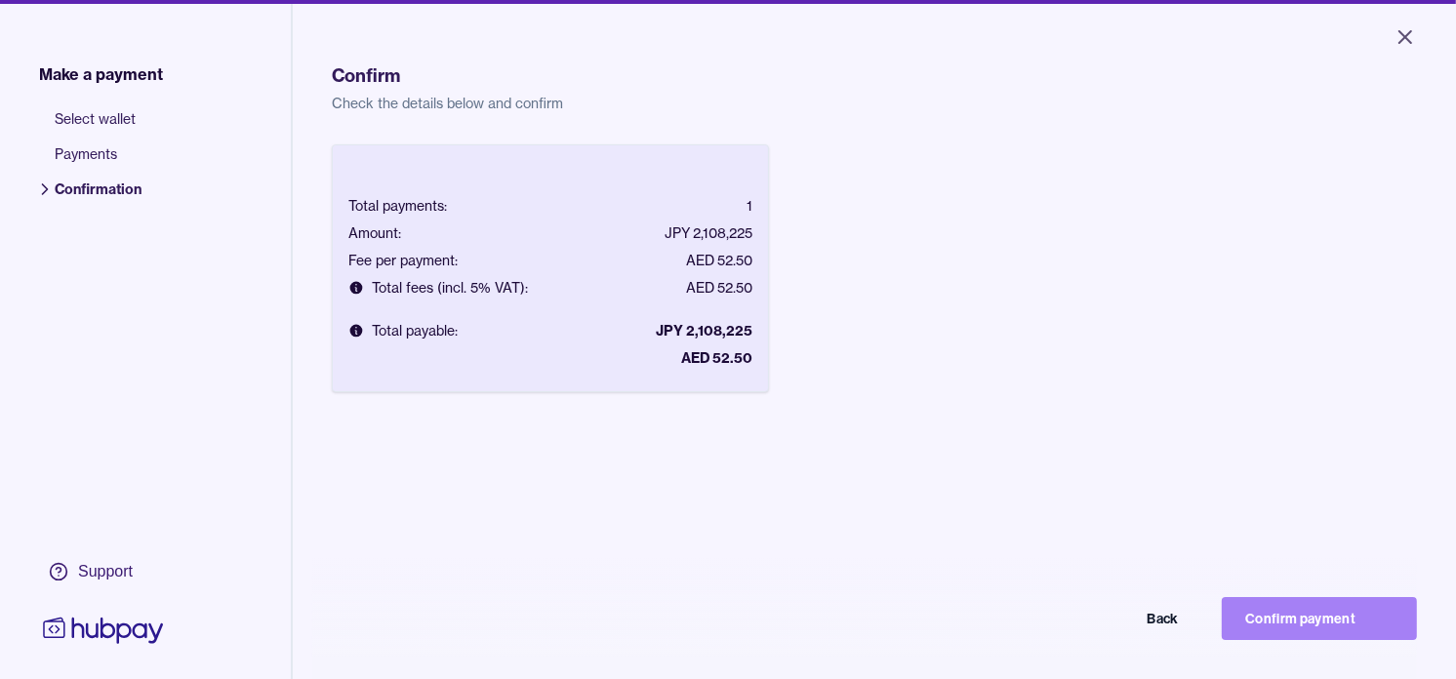
click at [1299, 636] on button "Confirm payment" at bounding box center [1319, 618] width 195 height 43
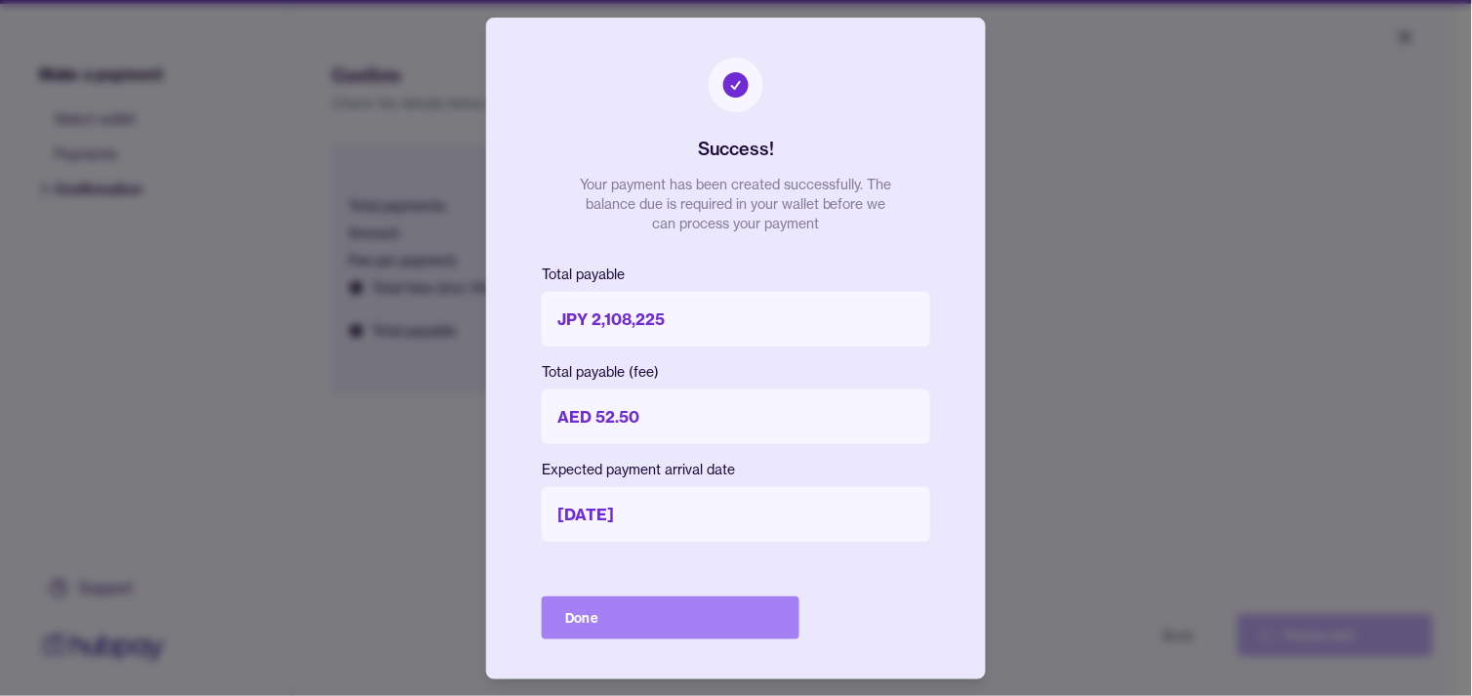
click at [738, 616] on button "Done" at bounding box center [671, 617] width 258 height 43
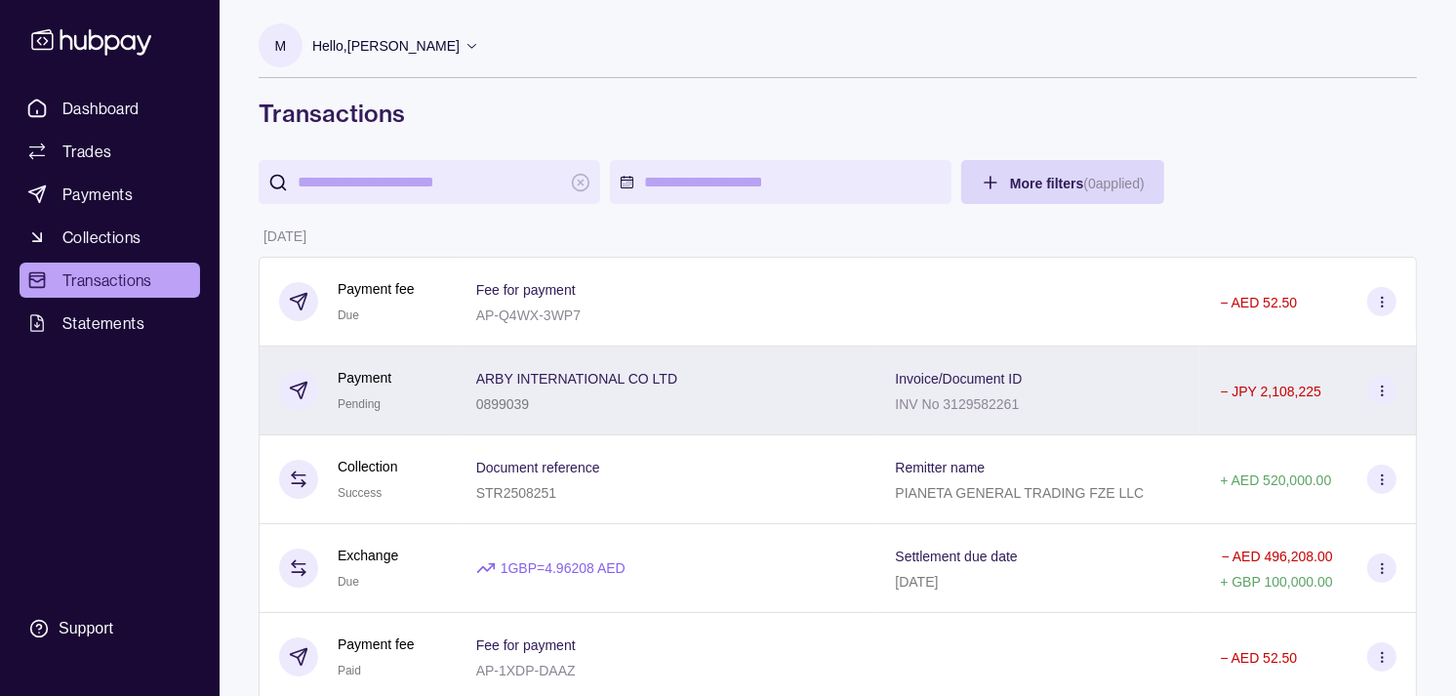
click at [534, 384] on p "ARBY INTERNATIONAL CO LTD" at bounding box center [576, 379] width 201 height 16
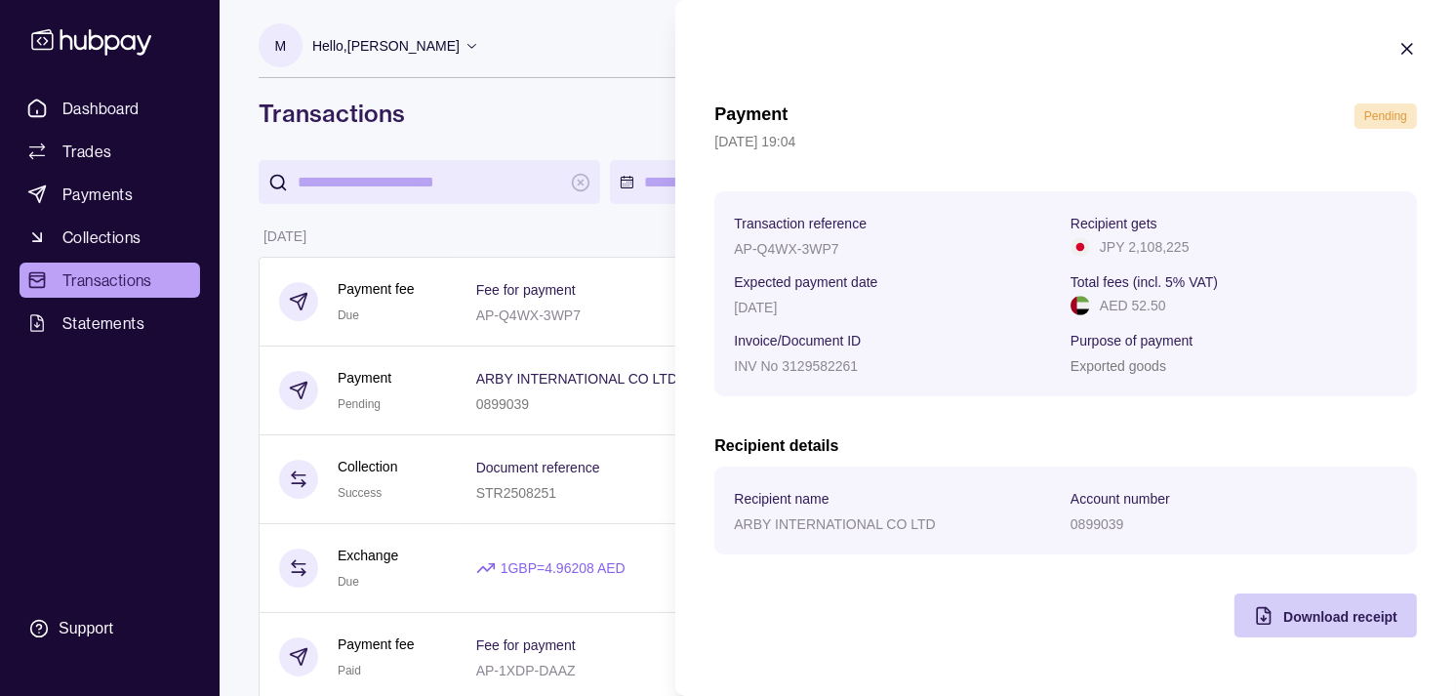
click at [1343, 625] on span "Download receipt" at bounding box center [1340, 617] width 114 height 16
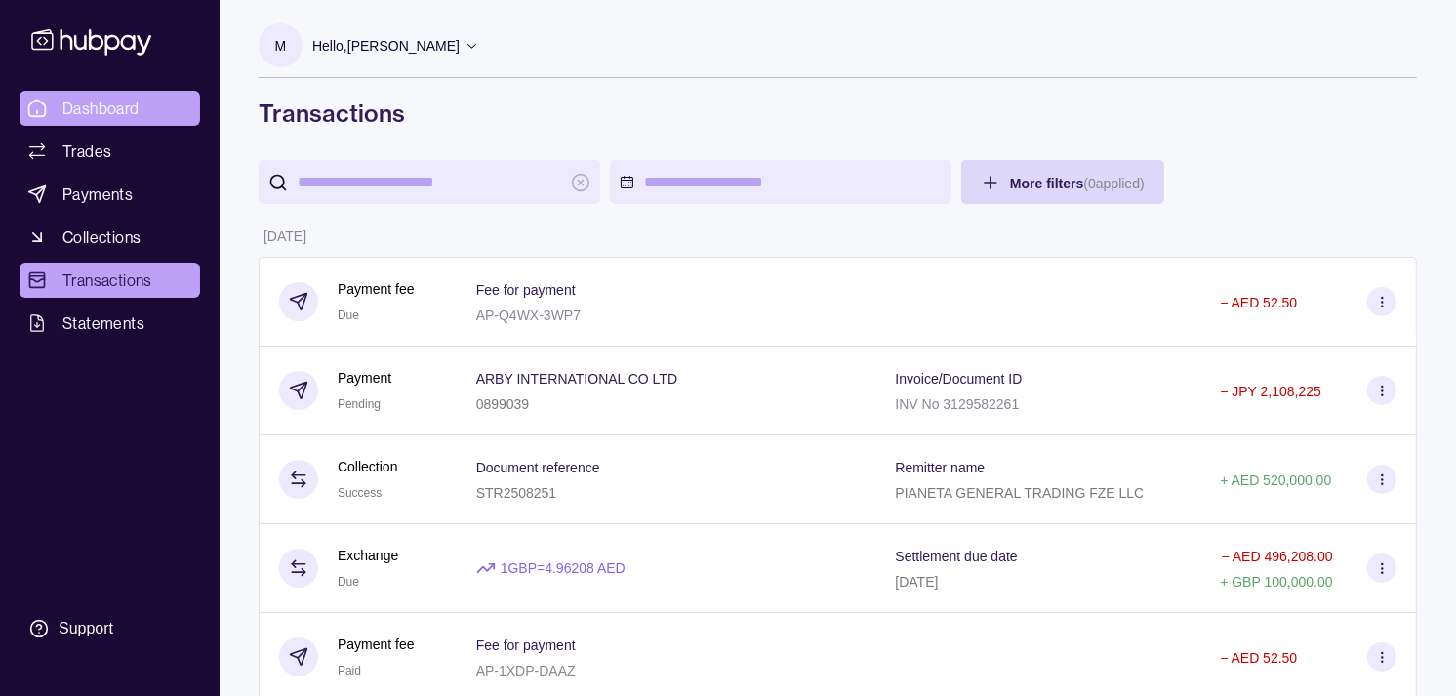
click at [169, 99] on link "Dashboard" at bounding box center [110, 108] width 181 height 35
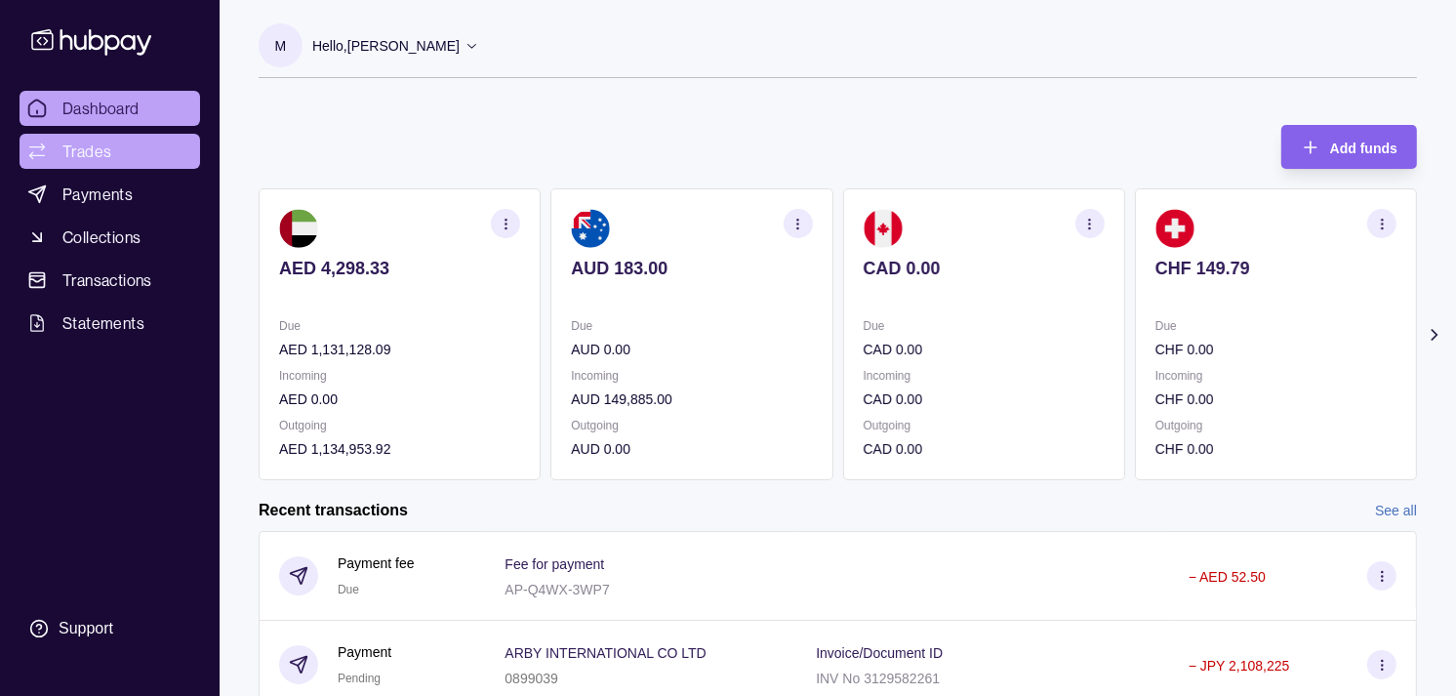
click at [128, 163] on link "Trades" at bounding box center [110, 151] width 181 height 35
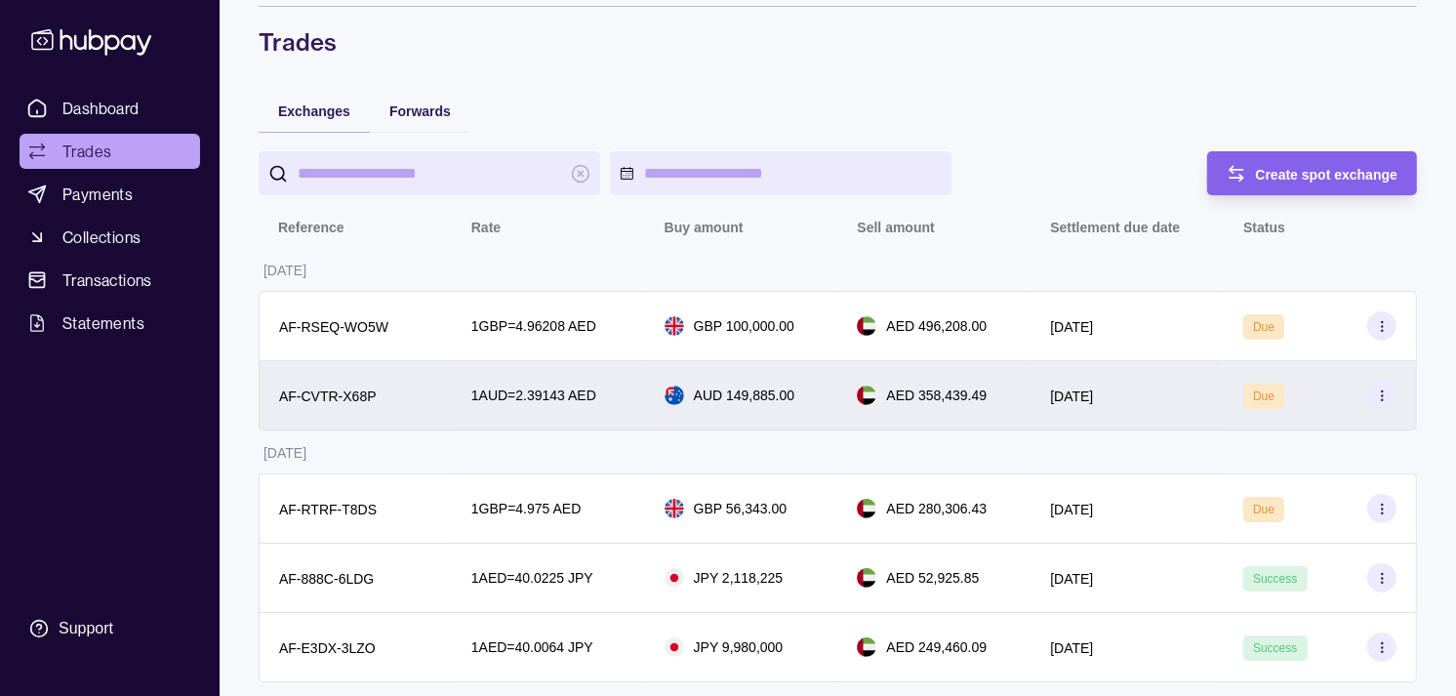
scroll to position [108, 0]
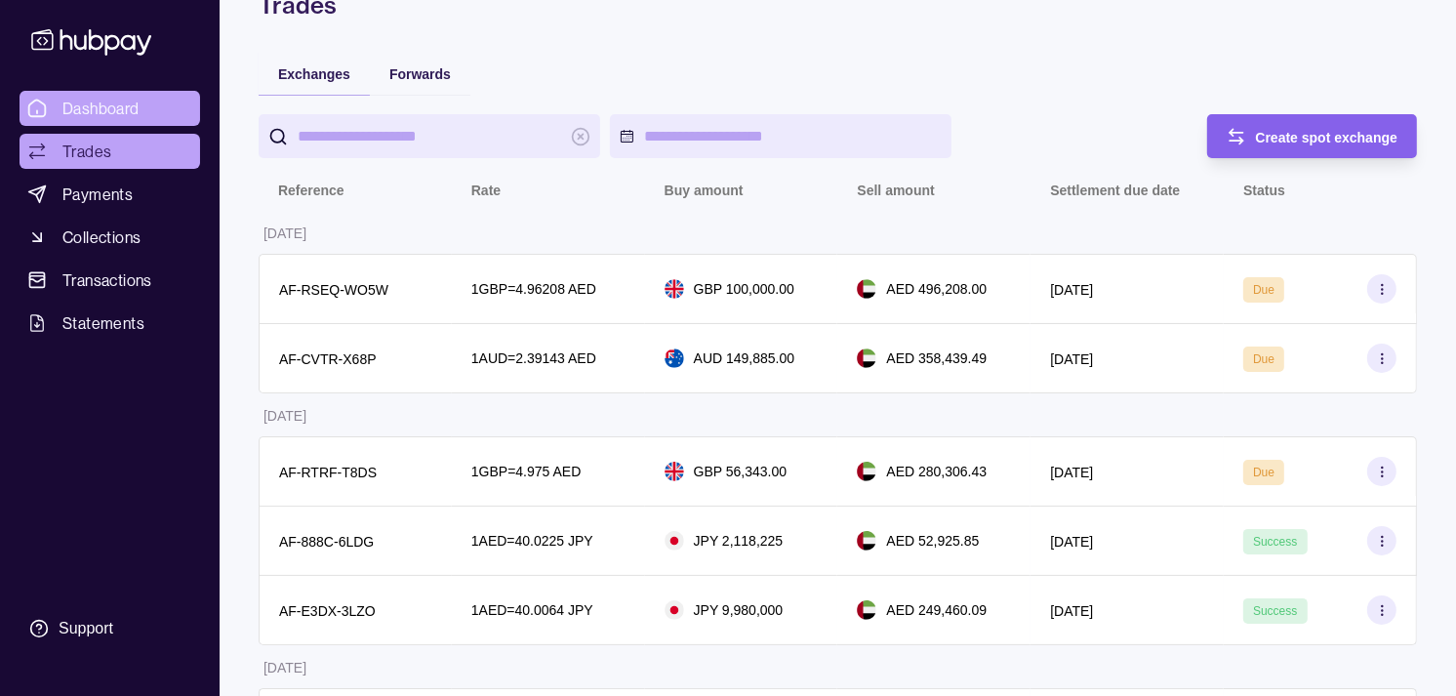
click at [130, 104] on span "Dashboard" at bounding box center [100, 108] width 77 height 23
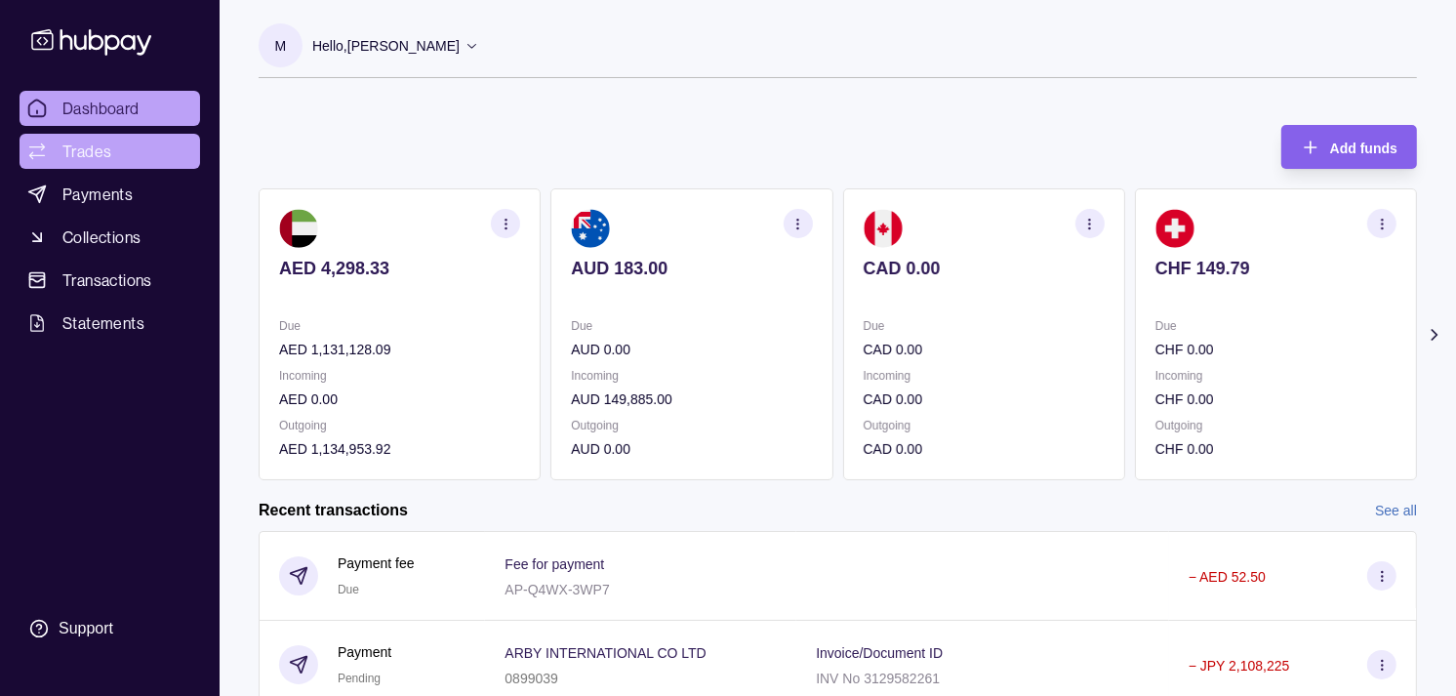
click at [110, 139] on link "Trades" at bounding box center [110, 151] width 181 height 35
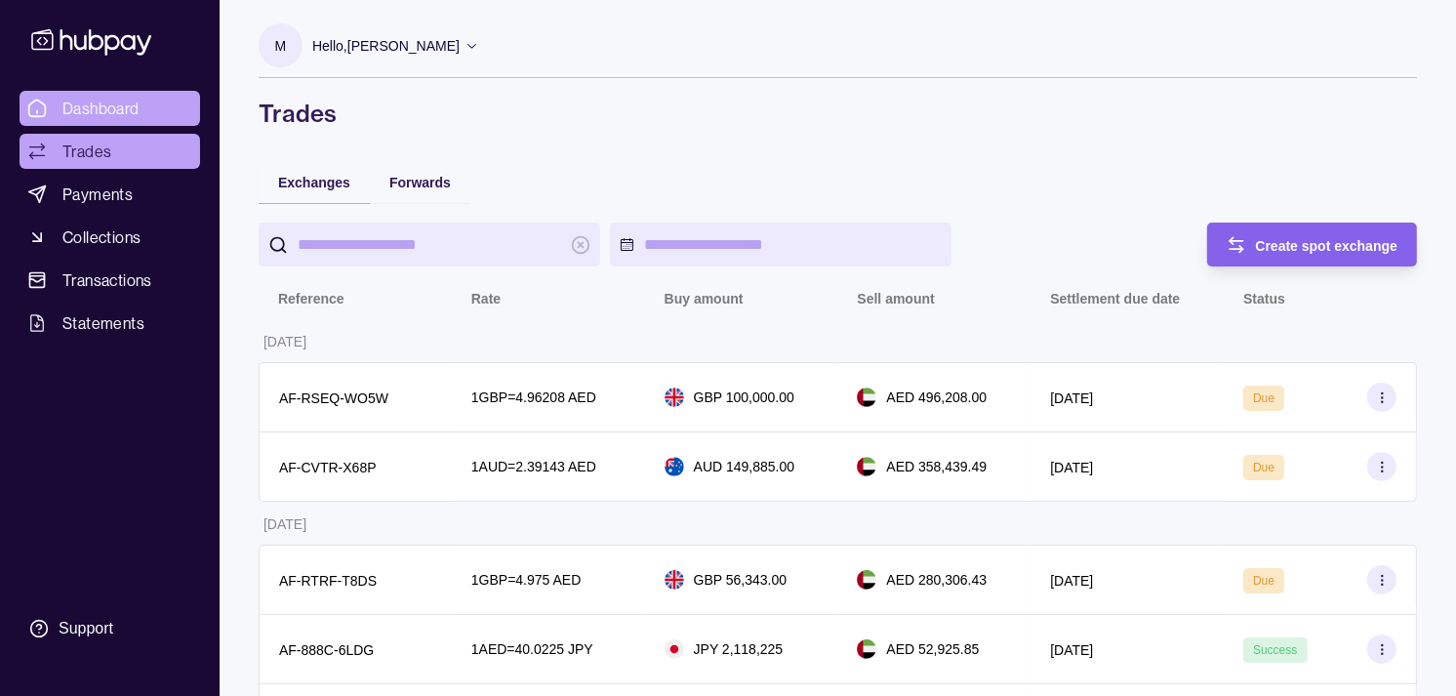
click at [132, 104] on span "Dashboard" at bounding box center [100, 108] width 77 height 23
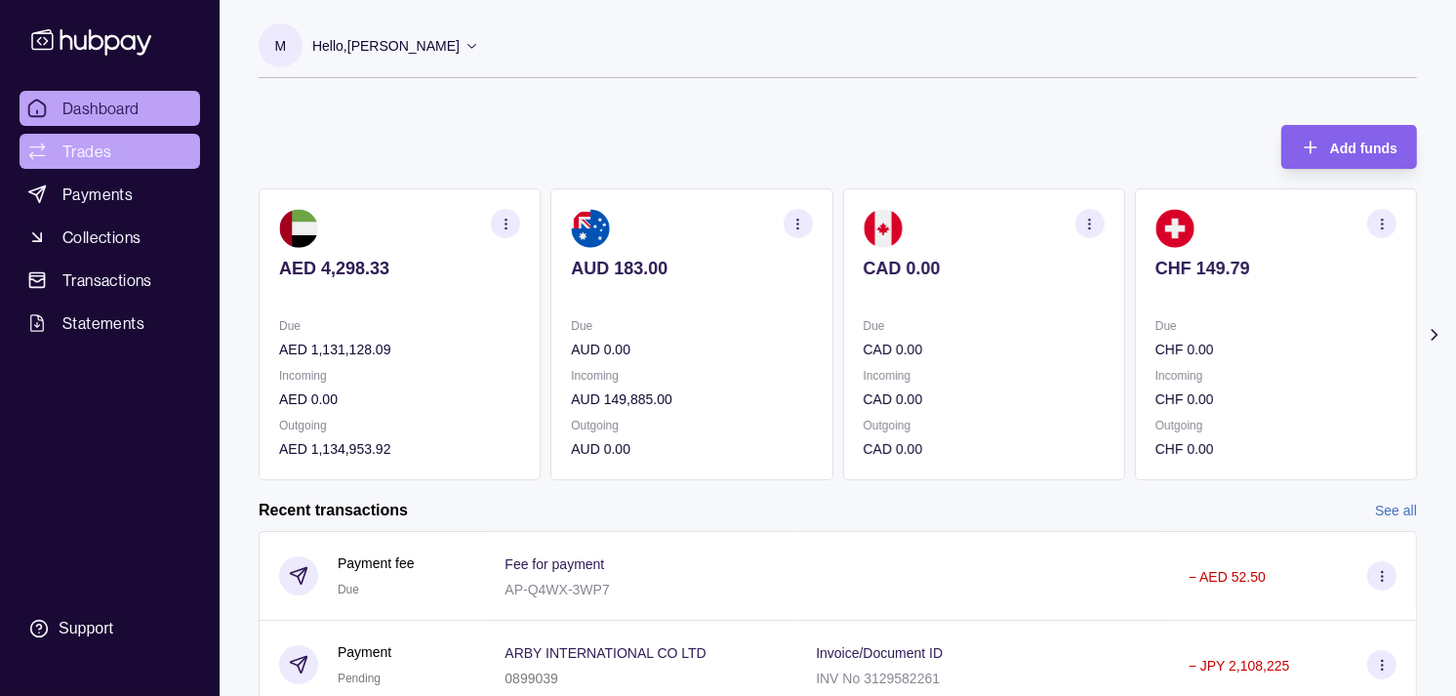
click at [124, 143] on link "Trades" at bounding box center [110, 151] width 181 height 35
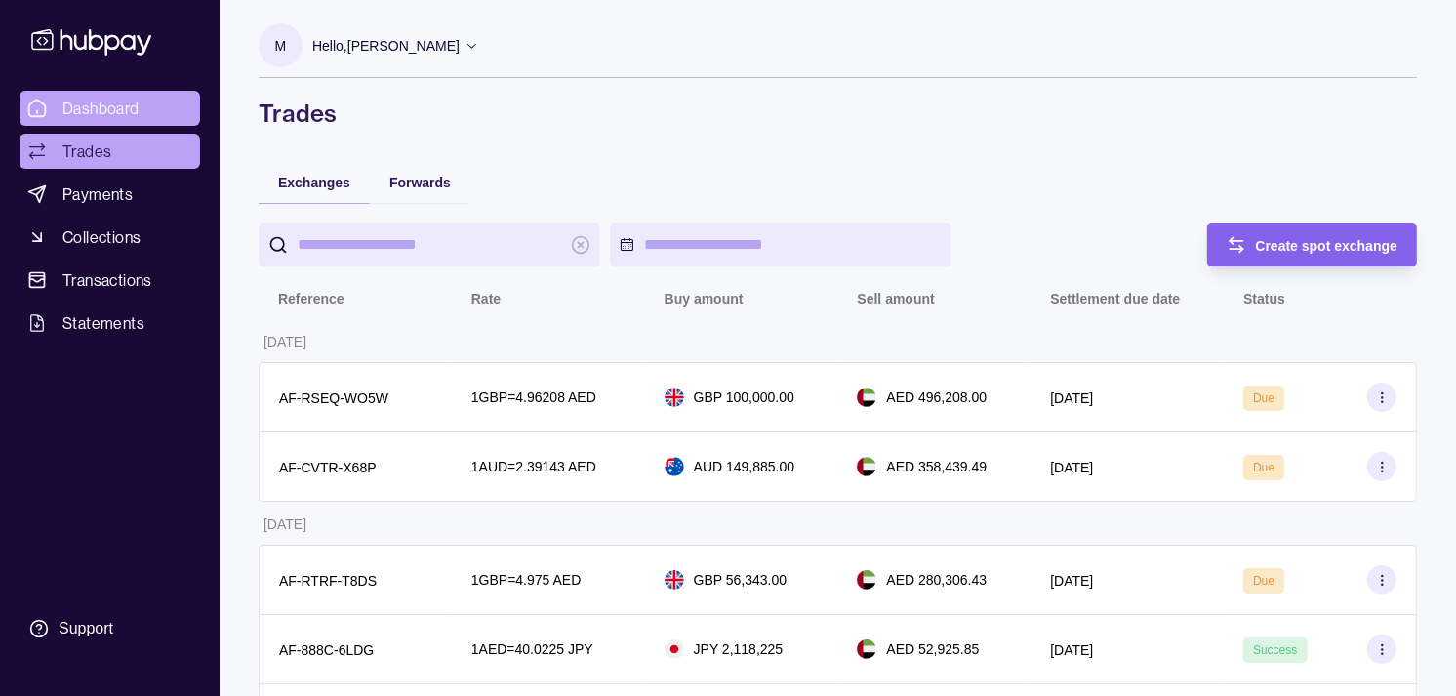
click at [119, 107] on span "Dashboard" at bounding box center [100, 108] width 77 height 23
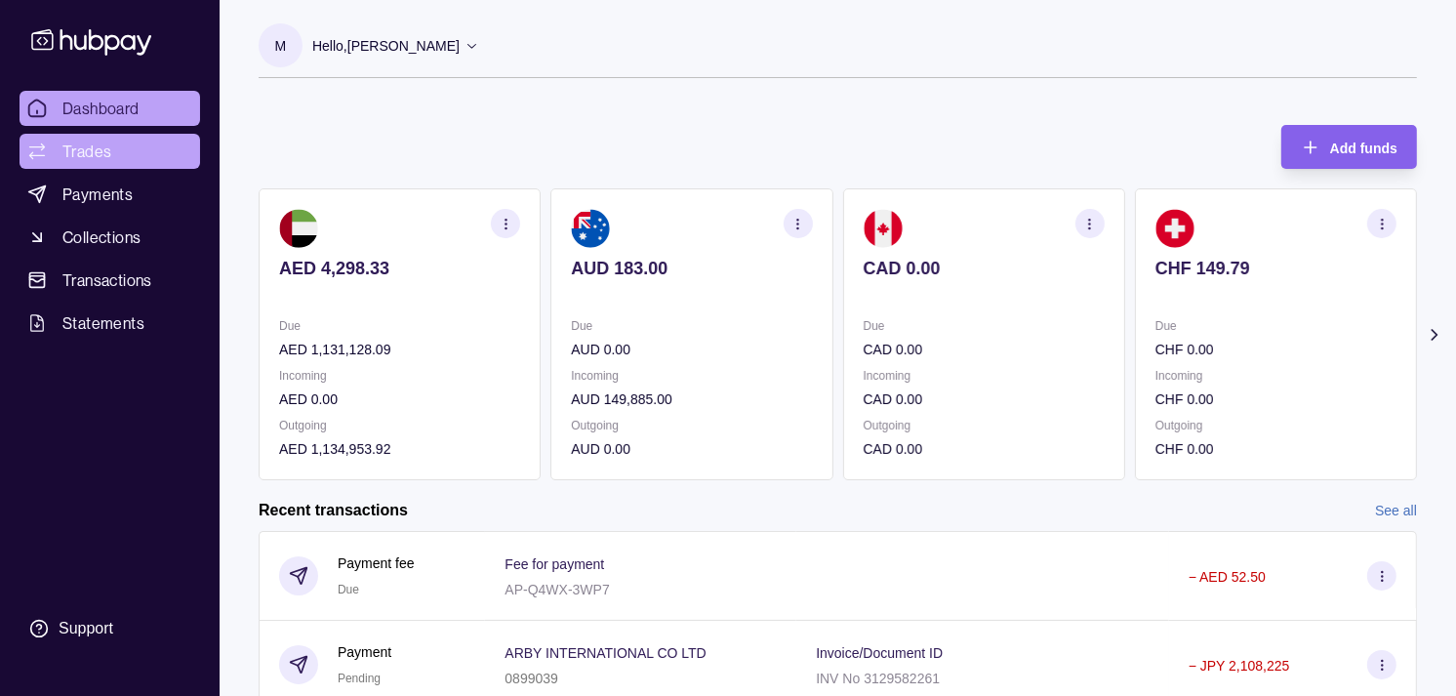
click at [134, 161] on link "Trades" at bounding box center [110, 151] width 181 height 35
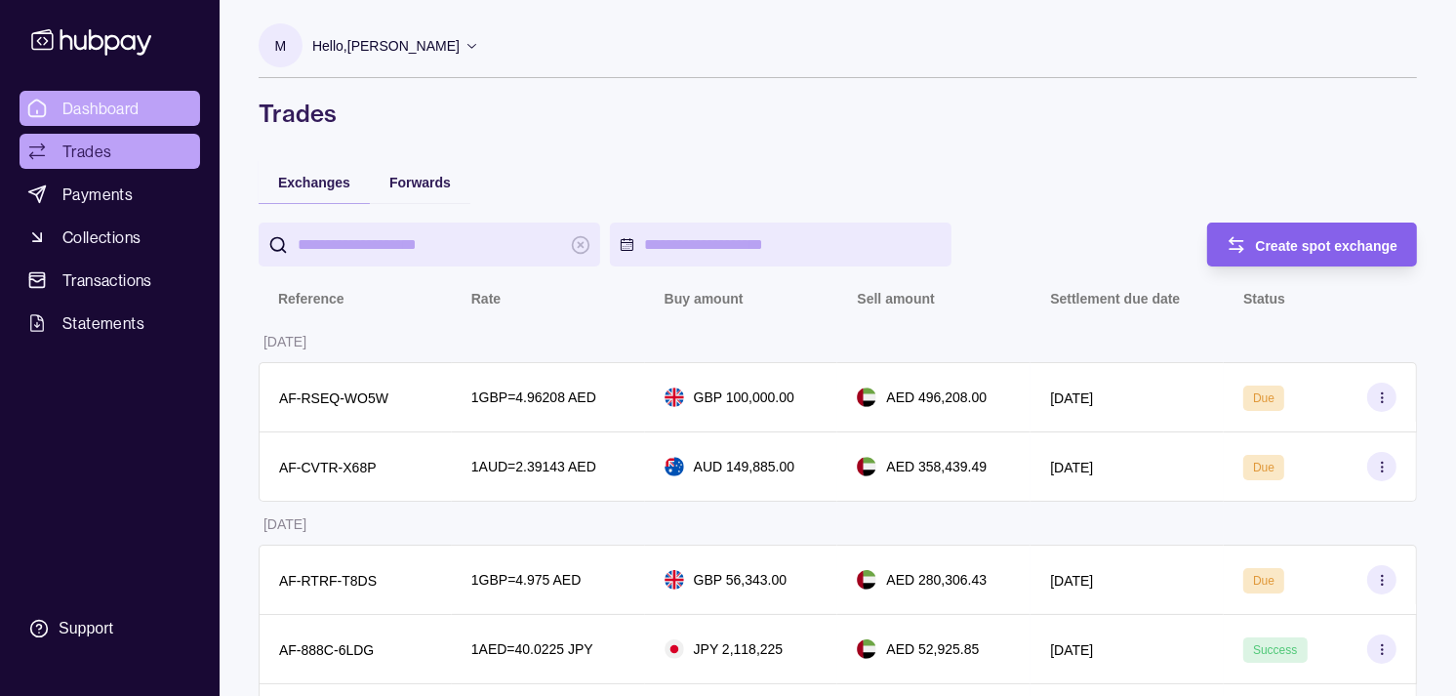
click at [113, 112] on span "Dashboard" at bounding box center [100, 108] width 77 height 23
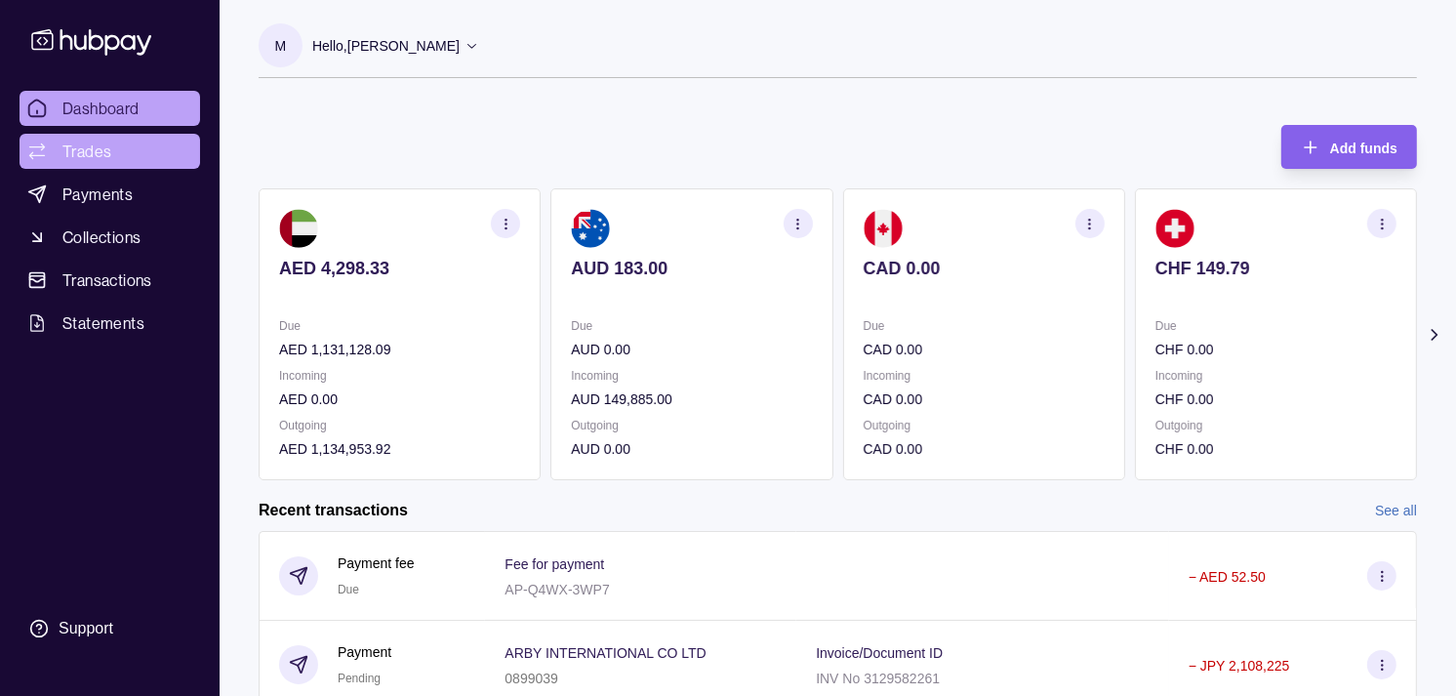
click at [92, 140] on span "Trades" at bounding box center [86, 151] width 49 height 23
